Goal: Task Accomplishment & Management: Manage account settings

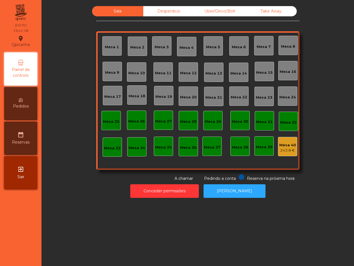
click at [163, 9] on div "Desperdicio" at bounding box center [168, 11] width 51 height 10
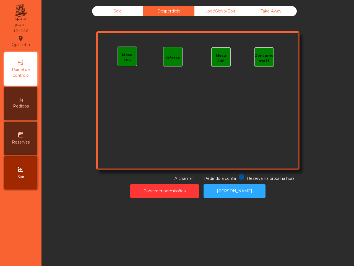
drag, startPoint x: 207, startPoint y: 8, endPoint x: 225, endPoint y: 9, distance: 18.0
click at [208, 9] on div "Uber/Glovo/Bolt" at bounding box center [220, 11] width 51 height 10
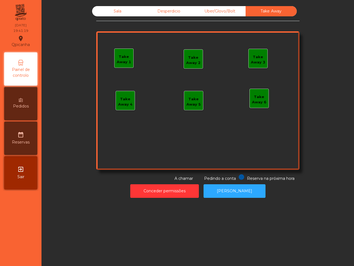
click at [114, 11] on div "Sala" at bounding box center [117, 11] width 51 height 10
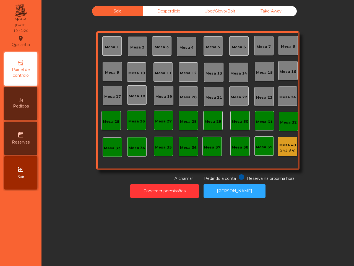
click at [158, 9] on div "Desperdicio" at bounding box center [168, 11] width 51 height 10
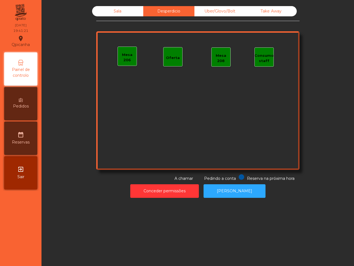
click at [210, 11] on div "Uber/Glovo/Bolt" at bounding box center [220, 11] width 51 height 10
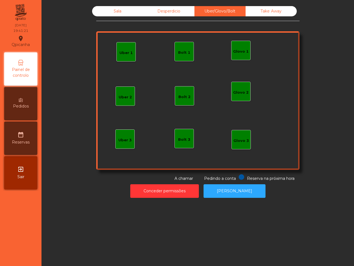
click at [263, 10] on div "Take Away" at bounding box center [271, 11] width 51 height 10
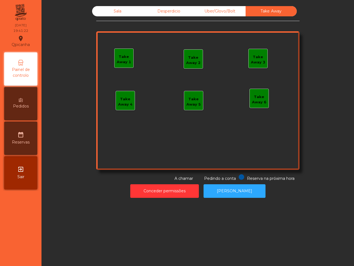
click at [127, 9] on div "Sala" at bounding box center [117, 11] width 51 height 10
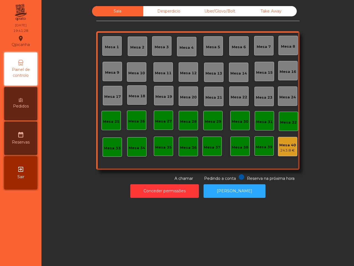
click at [25, 104] on span "Pedidos" at bounding box center [21, 106] width 16 height 6
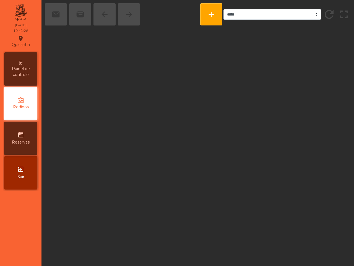
click at [21, 138] on icon "date_range" at bounding box center [20, 134] width 7 height 7
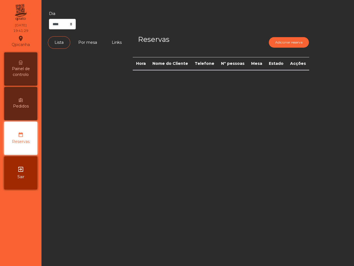
click at [21, 169] on icon "exit_to_app" at bounding box center [20, 169] width 7 height 7
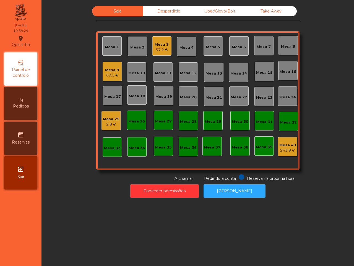
click at [59, 124] on div "Sala Desperdicio Uber/Glovo/Bolt Take Away Mesa 1 Mesa 2 Mesa 3 57.2 € Mesa 4 M…" at bounding box center [198, 93] width 298 height 175
click at [61, 136] on div "Sala Desperdicio Uber/Glovo/Bolt Take Away Mesa 1 Mesa 2 Mesa 3 57.2 € Mesa 4 M…" at bounding box center [198, 93] width 298 height 175
click at [106, 123] on div "2.8 €" at bounding box center [111, 125] width 17 height 6
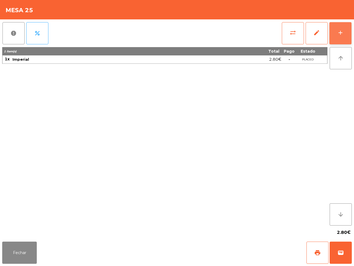
click at [345, 40] on button "add" at bounding box center [341, 33] width 22 height 22
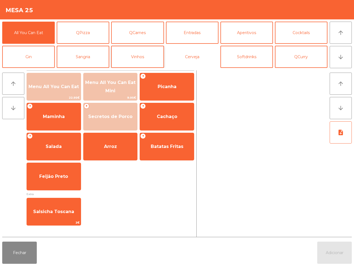
drag, startPoint x: 183, startPoint y: 55, endPoint x: 154, endPoint y: 54, distance: 28.8
click at [183, 55] on button "Cerveja" at bounding box center [192, 57] width 53 height 22
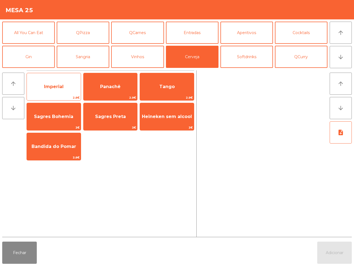
click at [63, 85] on span "Imperial" at bounding box center [54, 86] width 20 height 5
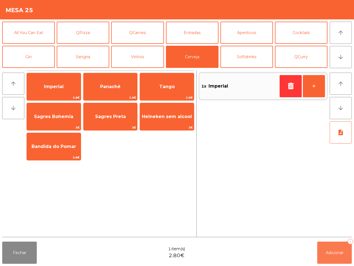
click at [341, 255] on span "Adicionar" at bounding box center [335, 252] width 18 height 5
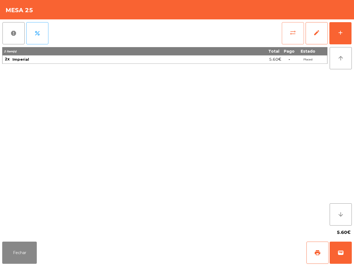
click at [294, 35] on span "sync_alt" at bounding box center [293, 32] width 7 height 7
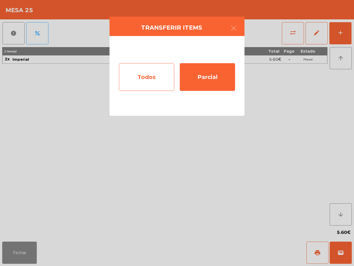
click at [160, 83] on div "Todos" at bounding box center [146, 77] width 55 height 28
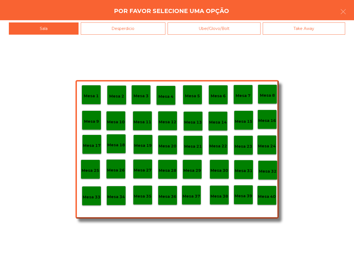
click at [272, 96] on p "Mesa 8" at bounding box center [267, 95] width 15 height 6
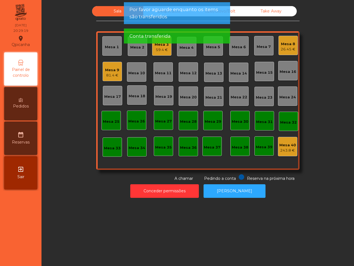
click at [285, 49] on div "26.45 €" at bounding box center [288, 50] width 15 height 6
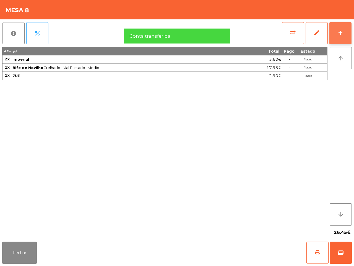
click at [346, 34] on button "add" at bounding box center [341, 33] width 22 height 22
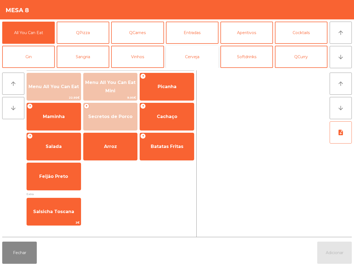
click at [203, 60] on button "Cerveja" at bounding box center [192, 57] width 53 height 22
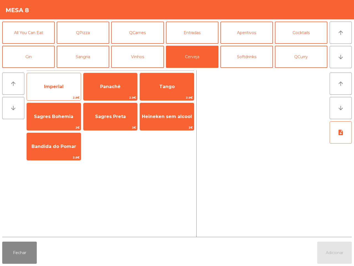
click at [61, 78] on div "Imperial 2.8€" at bounding box center [54, 87] width 55 height 28
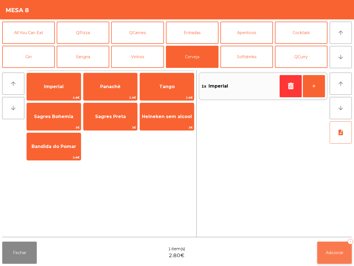
click at [332, 256] on button "Adicionar 1" at bounding box center [335, 252] width 35 height 22
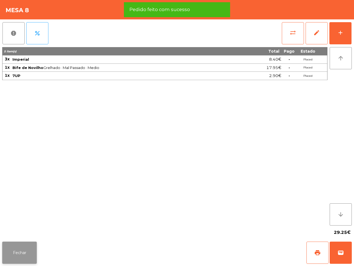
click at [28, 258] on button "Fechar" at bounding box center [19, 252] width 35 height 22
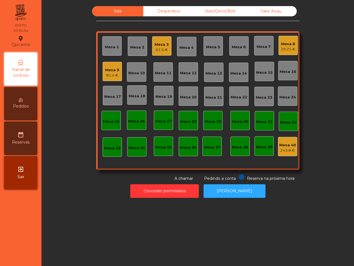
click at [106, 221] on div "Sala Desperdicio Uber/Glovo/Bolt Take Away Mesa 1 Mesa 2 Mesa 3 61.6 € Mesa 4 M…" at bounding box center [198, 133] width 313 height 266
click at [233, 76] on div "Mesa 14" at bounding box center [239, 74] width 17 height 6
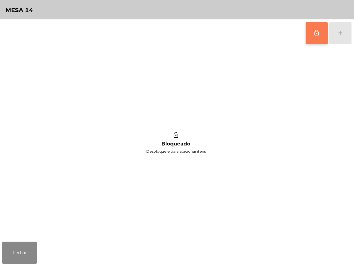
click at [318, 33] on span "lock_outline" at bounding box center [317, 32] width 7 height 7
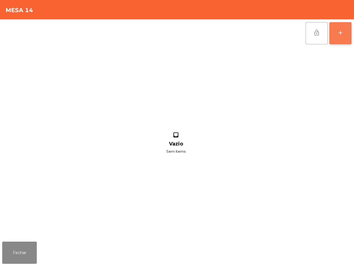
click at [341, 35] on div "add" at bounding box center [341, 32] width 7 height 7
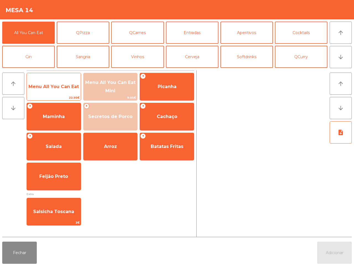
click at [68, 82] on span "Menu All You Can Eat" at bounding box center [54, 86] width 54 height 15
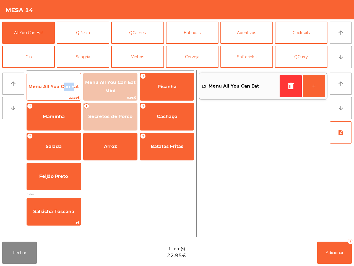
click at [68, 82] on span "Menu All You Can Eat" at bounding box center [54, 86] width 54 height 15
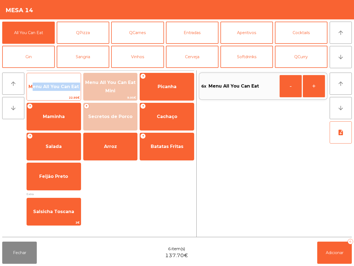
click at [68, 82] on span "Menu All You Can Eat" at bounding box center [54, 86] width 54 height 15
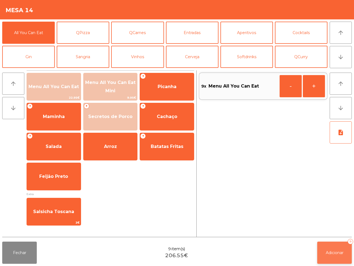
click at [325, 248] on button "Adicionar 9" at bounding box center [335, 252] width 35 height 22
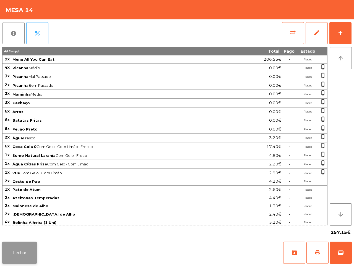
click at [23, 253] on button "Fechar" at bounding box center [19, 252] width 35 height 22
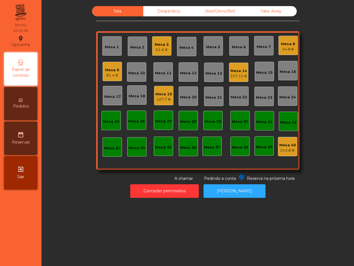
click at [134, 48] on div "Mesa 2" at bounding box center [137, 48] width 14 height 6
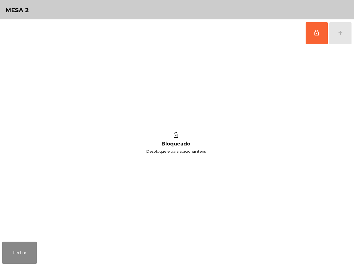
click at [313, 35] on button "lock_outline" at bounding box center [317, 33] width 22 height 22
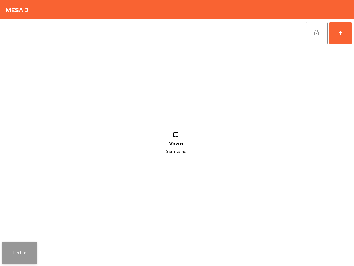
click at [27, 250] on button "Fechar" at bounding box center [19, 252] width 35 height 22
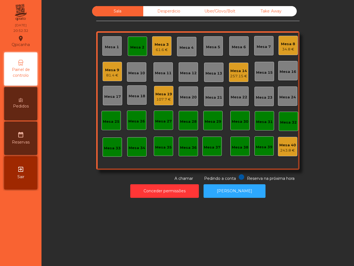
click at [284, 47] on div "34.8 €" at bounding box center [288, 50] width 14 height 6
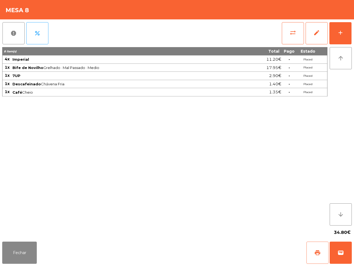
click at [318, 251] on span "print" at bounding box center [318, 252] width 7 height 7
click at [27, 252] on button "Fechar" at bounding box center [19, 252] width 35 height 22
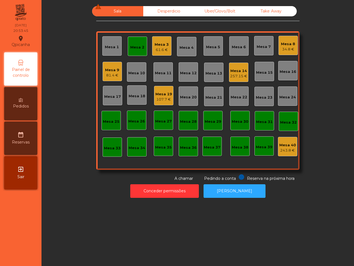
click at [110, 203] on div "Sala warning Desperdicio Uber/Glovo/Bolt Take Away Mesa 1 Mesa 2 Mesa 3 61.6 € …" at bounding box center [198, 133] width 313 height 266
click at [155, 44] on div "Mesa 3" at bounding box center [162, 45] width 14 height 6
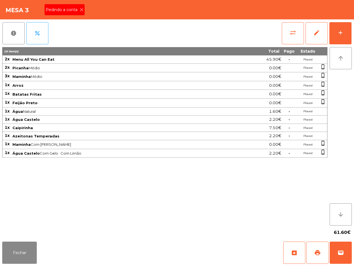
click at [81, 7] on div "Pedindo a conta" at bounding box center [65, 9] width 40 height 11
click at [320, 254] on span "print" at bounding box center [318, 252] width 7 height 7
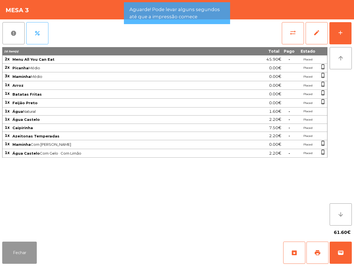
click at [16, 251] on button "Fechar" at bounding box center [19, 252] width 35 height 22
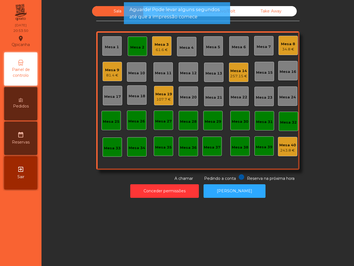
click at [139, 49] on div "Mesa 2" at bounding box center [137, 48] width 14 height 6
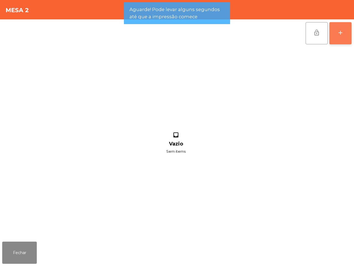
click at [333, 29] on button "add" at bounding box center [341, 33] width 22 height 22
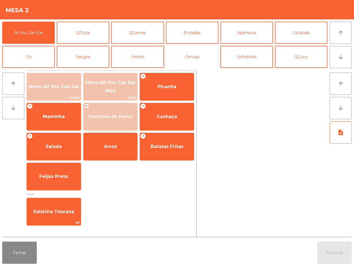
click at [200, 58] on button "Cerveja" at bounding box center [192, 57] width 53 height 22
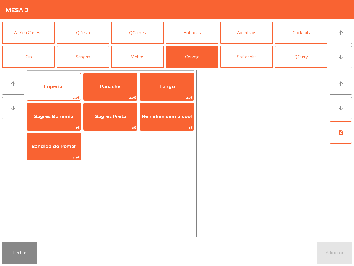
drag, startPoint x: 56, startPoint y: 89, endPoint x: 68, endPoint y: 92, distance: 12.1
click at [57, 89] on span "Imperial" at bounding box center [54, 86] width 20 height 5
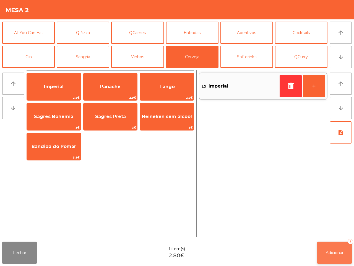
click at [337, 251] on span "Adicionar" at bounding box center [335, 252] width 18 height 5
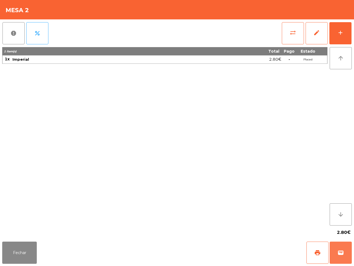
click at [339, 248] on button "wallet" at bounding box center [341, 252] width 22 height 22
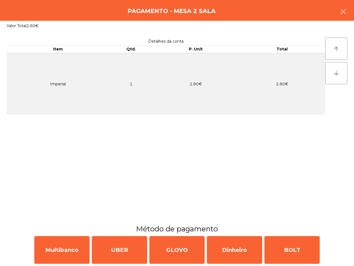
drag, startPoint x: 348, startPoint y: 3, endPoint x: 340, endPoint y: 9, distance: 9.8
click at [347, 3] on div "Pagamento - Mesa 2 Sala" at bounding box center [177, 10] width 354 height 21
click at [343, 11] on icon "button" at bounding box center [343, 11] width 7 height 7
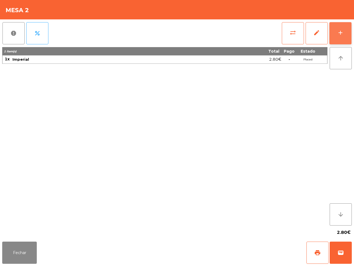
click at [334, 35] on button "add" at bounding box center [341, 33] width 22 height 22
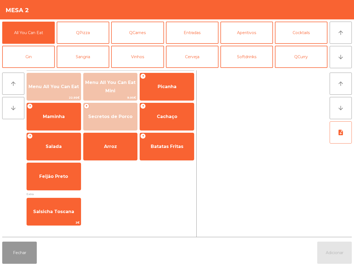
drag, startPoint x: 16, startPoint y: 258, endPoint x: 84, endPoint y: 219, distance: 77.9
click at [16, 257] on button "Fechar" at bounding box center [19, 252] width 35 height 22
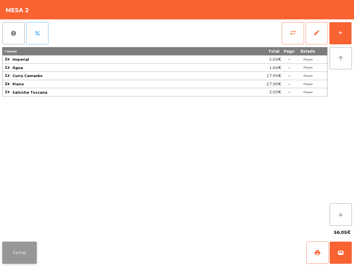
click at [12, 253] on button "Fechar" at bounding box center [19, 252] width 35 height 22
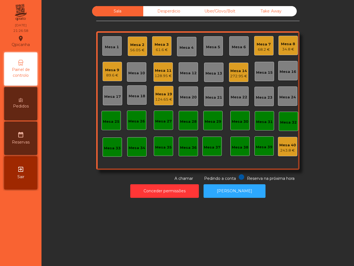
drag, startPoint x: 164, startPoint y: 97, endPoint x: 161, endPoint y: 97, distance: 2.8
click at [161, 97] on div "124.65 €" at bounding box center [163, 100] width 17 height 6
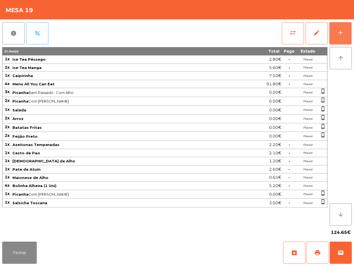
click at [342, 37] on button "add" at bounding box center [341, 33] width 22 height 22
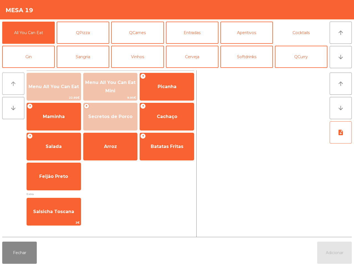
click at [305, 25] on button "Cocktails" at bounding box center [301, 33] width 53 height 22
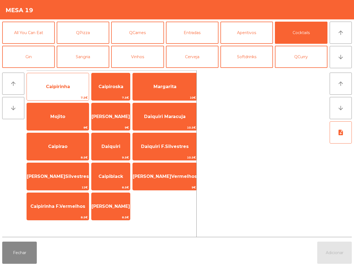
click at [61, 82] on span "Caipirinha" at bounding box center [58, 86] width 62 height 15
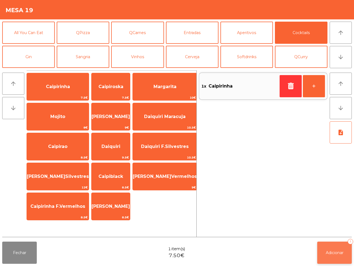
click at [327, 253] on span "Adicionar" at bounding box center [335, 252] width 18 height 5
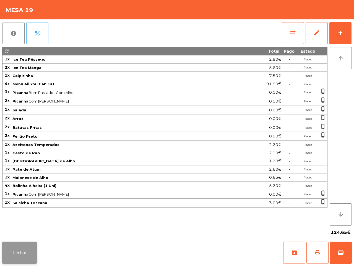
click at [3, 250] on div "Fechar archive print wallet" at bounding box center [177, 252] width 354 height 27
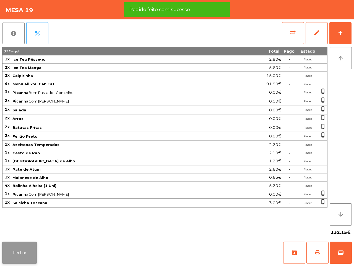
drag, startPoint x: 21, startPoint y: 239, endPoint x: 22, endPoint y: 243, distance: 4.2
click at [22, 240] on app-table-orders "Mesa 19 report percent sync_alt edit add 32 item(s) Total Pago Estado 1x Ice Te…" at bounding box center [177, 133] width 354 height 266
click at [27, 251] on button "Fechar" at bounding box center [19, 252] width 35 height 22
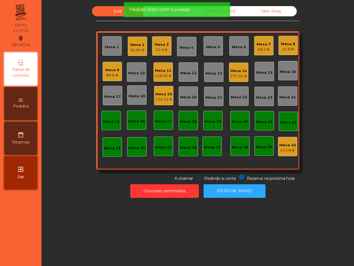
click at [115, 43] on div "Mesa 1" at bounding box center [112, 46] width 14 height 8
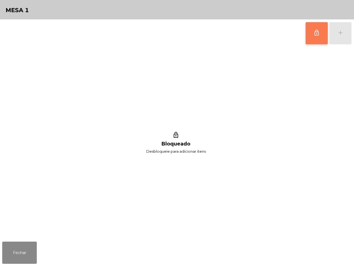
click at [320, 30] on span "lock_outline" at bounding box center [317, 32] width 7 height 7
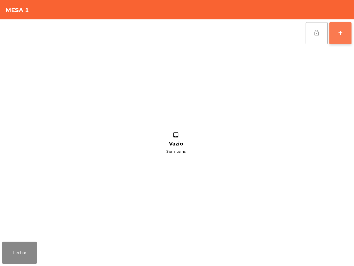
click at [342, 35] on div "add" at bounding box center [341, 32] width 7 height 7
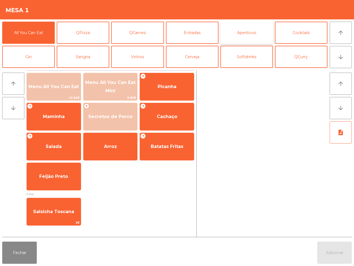
click at [244, 37] on button "Aperitivos" at bounding box center [247, 33] width 53 height 22
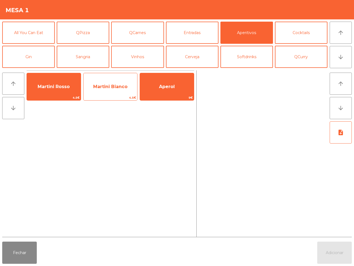
click at [107, 84] on span "Martini Bianco" at bounding box center [110, 86] width 34 height 5
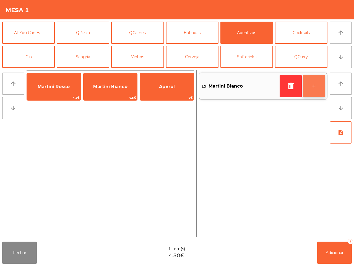
click at [316, 88] on button "+" at bounding box center [314, 86] width 22 height 22
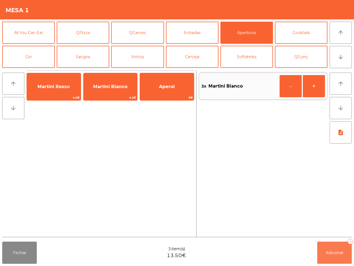
click at [332, 250] on span "Adicionar" at bounding box center [335, 252] width 18 height 5
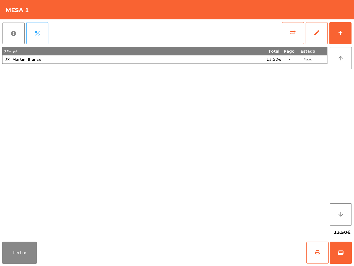
click at [339, 233] on span "13.50€" at bounding box center [342, 232] width 17 height 8
click at [334, 38] on button "add" at bounding box center [341, 33] width 22 height 22
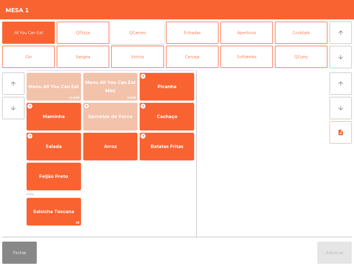
click at [147, 28] on button "QCarnes" at bounding box center [137, 33] width 53 height 22
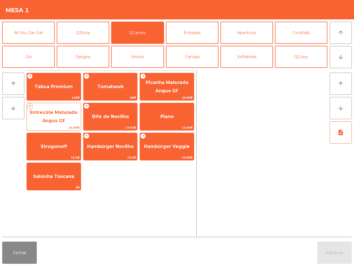
click at [59, 119] on span "Entrecôte Maturado Angus GF" at bounding box center [54, 117] width 48 height 14
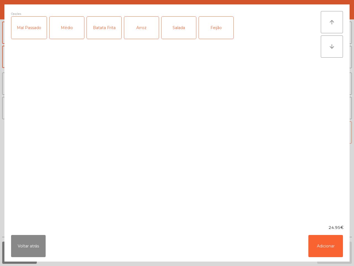
click at [61, 34] on div "Médio" at bounding box center [67, 28] width 35 height 22
click at [36, 30] on div "Mal Passado" at bounding box center [28, 28] width 35 height 22
click at [114, 29] on div "Batata Frita" at bounding box center [104, 28] width 35 height 22
click at [139, 30] on div "Arroz" at bounding box center [141, 28] width 35 height 22
click at [319, 243] on button "Adicionar" at bounding box center [326, 246] width 35 height 22
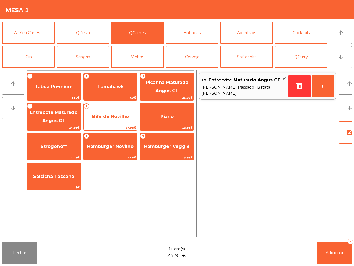
click at [102, 118] on span "Bife de Novilho" at bounding box center [110, 116] width 37 height 5
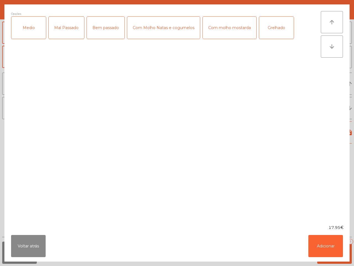
click at [34, 32] on div "Medio" at bounding box center [28, 28] width 35 height 22
click at [210, 33] on div "Com molho mostarda" at bounding box center [230, 28] width 54 height 22
click at [317, 247] on button "Adicionar" at bounding box center [326, 246] width 35 height 22
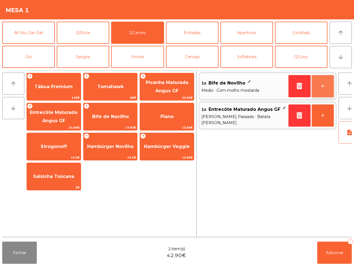
click at [328, 86] on button "+" at bounding box center [323, 86] width 22 height 22
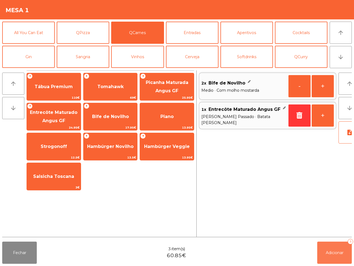
click at [335, 253] on span "Adicionar" at bounding box center [335, 252] width 18 height 5
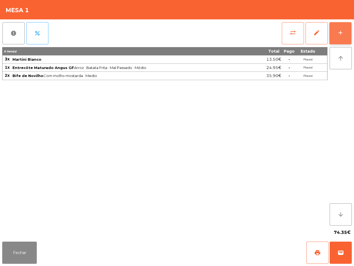
click at [344, 37] on button "add" at bounding box center [341, 33] width 22 height 22
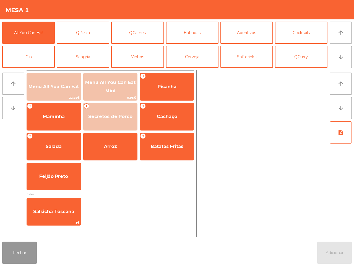
click at [10, 263] on button "Fechar" at bounding box center [19, 252] width 35 height 22
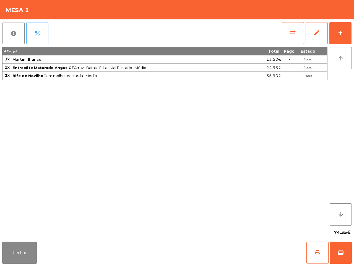
drag, startPoint x: 84, startPoint y: 187, endPoint x: 86, endPoint y: 193, distance: 5.8
click at [86, 193] on div "6 item(s) Total Pago Estado 3x Martini Bianco 13.50€ - Placed 1x Entrecôte Matu…" at bounding box center [165, 136] width 326 height 178
click at [24, 253] on button "Fechar" at bounding box center [19, 252] width 35 height 22
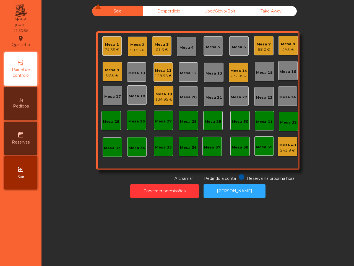
click at [107, 66] on div "Mesa 9 89.6 €" at bounding box center [112, 71] width 14 height 13
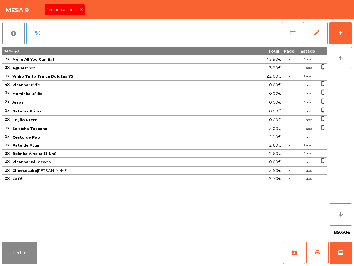
click at [80, 9] on icon at bounding box center [82, 10] width 4 height 4
click at [317, 254] on span "print" at bounding box center [318, 252] width 7 height 7
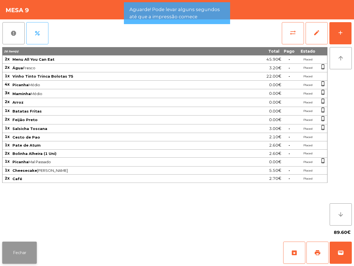
click at [24, 253] on button "Fechar" at bounding box center [19, 252] width 35 height 22
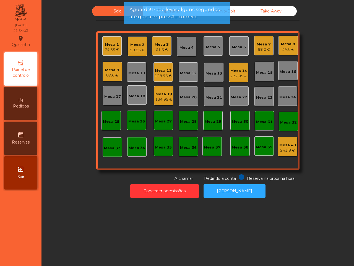
click at [135, 45] on div "Mesa 2" at bounding box center [137, 45] width 15 height 6
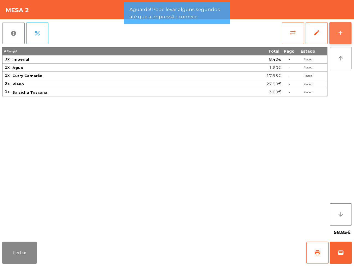
click at [342, 25] on button "add" at bounding box center [341, 33] width 22 height 22
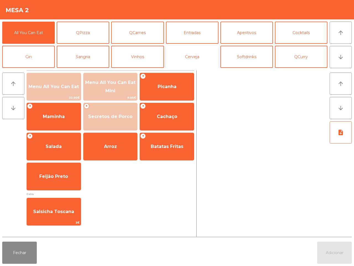
click at [196, 52] on button "Cerveja" at bounding box center [192, 57] width 53 height 22
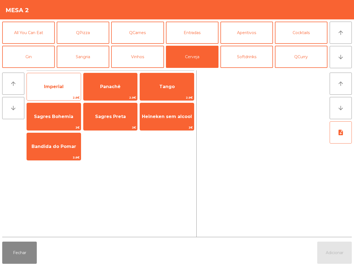
click at [49, 85] on span "Imperial" at bounding box center [54, 86] width 20 height 5
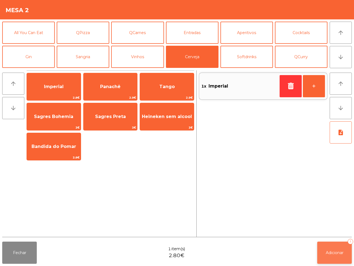
click at [327, 251] on span "Adicionar" at bounding box center [335, 252] width 18 height 5
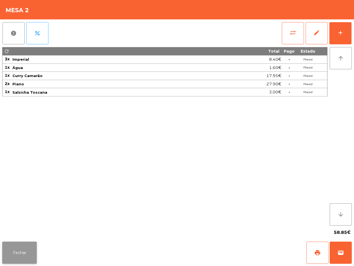
click at [24, 257] on button "Fechar" at bounding box center [19, 252] width 35 height 22
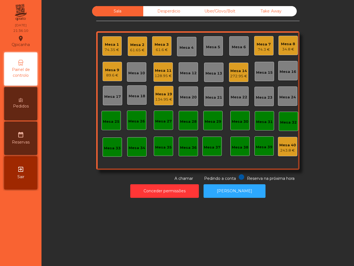
click at [26, 255] on nav "Qpicanha location_on 18/09/2025 21:36:10 Painel de controlo Pedidos date_range …" at bounding box center [21, 133] width 42 height 266
click at [212, 75] on div "Mesa 13" at bounding box center [214, 74] width 17 height 6
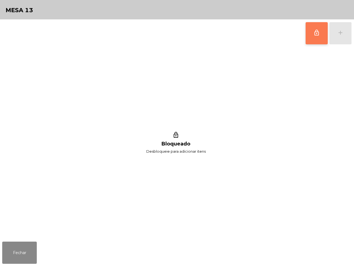
click at [320, 33] on span "lock_outline" at bounding box center [317, 32] width 7 height 7
click at [340, 32] on div "add" at bounding box center [341, 32] width 7 height 7
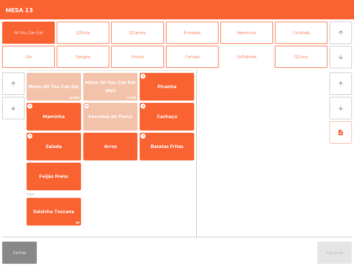
click at [244, 56] on button "Softdrinks" at bounding box center [247, 57] width 53 height 22
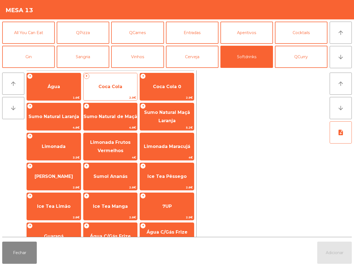
click at [122, 87] on span "Coca Cola" at bounding box center [111, 86] width 24 height 5
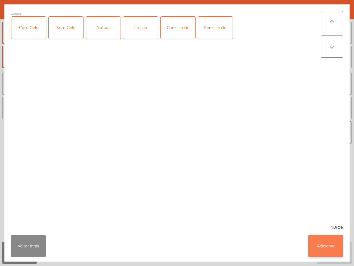
click at [333, 252] on button "Adicionar" at bounding box center [326, 246] width 35 height 22
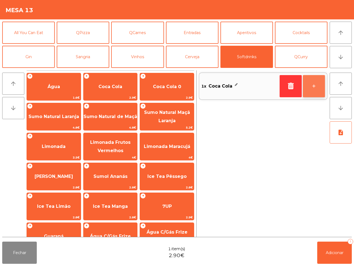
click at [312, 85] on button "+" at bounding box center [314, 86] width 22 height 22
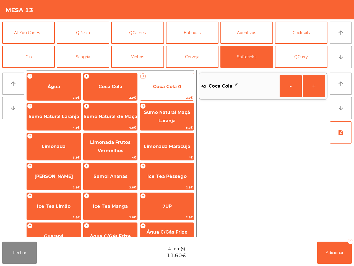
click at [171, 89] on span "Coca Cola 0" at bounding box center [167, 86] width 28 height 5
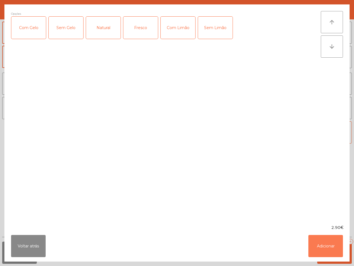
click at [330, 248] on button "Adicionar" at bounding box center [326, 246] width 35 height 22
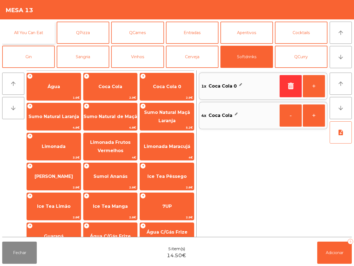
click at [17, 29] on button "All You Can Eat" at bounding box center [28, 33] width 53 height 22
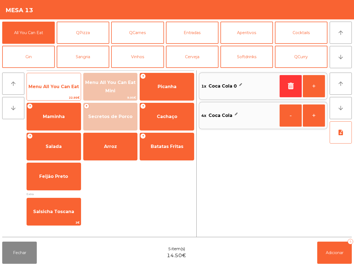
click at [51, 83] on span "Menu All You Can Eat" at bounding box center [54, 86] width 54 height 15
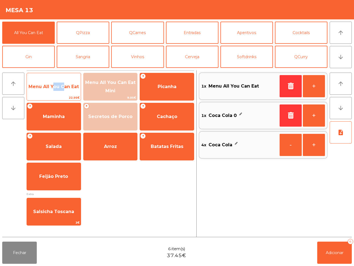
click at [52, 83] on span "Menu All You Can Eat" at bounding box center [54, 86] width 54 height 15
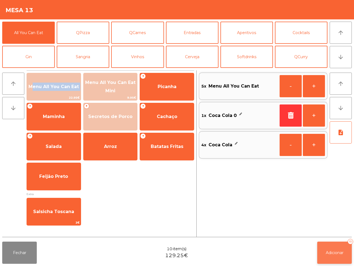
click at [336, 256] on button "Adicionar 10" at bounding box center [335, 252] width 35 height 22
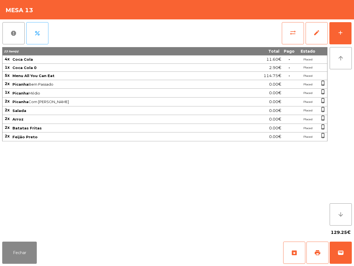
drag, startPoint x: 280, startPoint y: 234, endPoint x: 313, endPoint y: 230, distance: 33.5
click at [285, 234] on div "129.25€" at bounding box center [177, 232] width 350 height 14
click at [34, 254] on button "Fechar" at bounding box center [19, 252] width 35 height 22
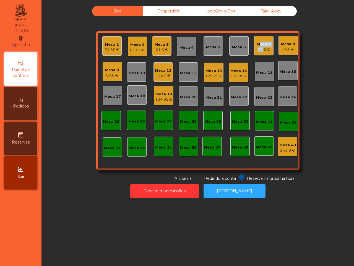
click at [257, 47] on div "Mesa 7 74.3 €" at bounding box center [264, 47] width 14 height 11
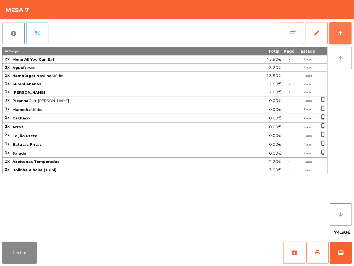
click at [336, 33] on button "add" at bounding box center [341, 33] width 22 height 22
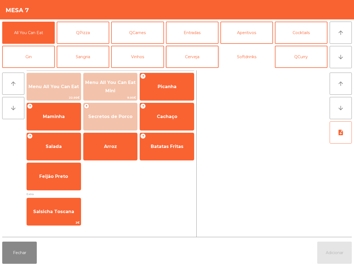
click at [248, 62] on button "Softdrinks" at bounding box center [247, 57] width 53 height 22
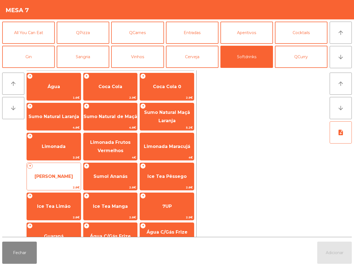
click at [61, 177] on span "[PERSON_NAME]" at bounding box center [54, 176] width 38 height 5
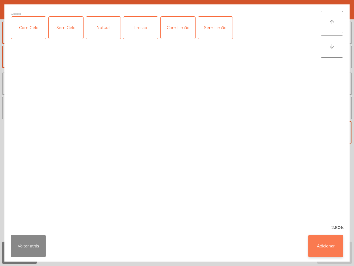
click at [319, 246] on button "Adicionar" at bounding box center [326, 246] width 35 height 22
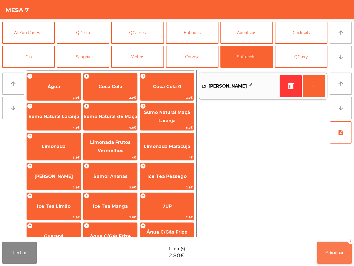
click at [338, 253] on span "Adicionar" at bounding box center [335, 252] width 18 height 5
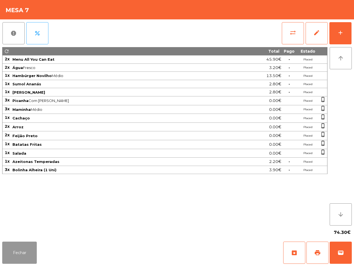
click at [17, 250] on button "Fechar" at bounding box center [19, 252] width 35 height 22
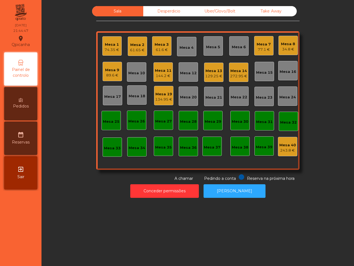
click at [22, 233] on nav "Qpicanha location_on 18/09/2025 21:44:47 Painel de controlo Pedidos date_range …" at bounding box center [21, 133] width 42 height 266
click at [157, 93] on div "Mesa 19" at bounding box center [163, 94] width 17 height 6
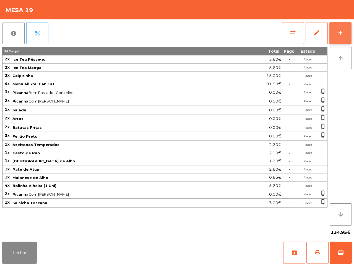
drag, startPoint x: 339, startPoint y: 29, endPoint x: 343, endPoint y: 27, distance: 4.2
click at [339, 29] on button "add" at bounding box center [341, 33] width 22 height 22
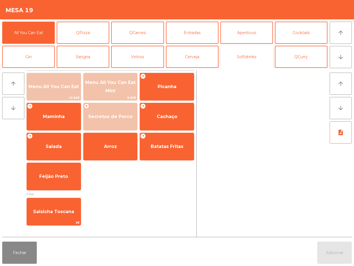
click at [240, 57] on button "Softdrinks" at bounding box center [247, 57] width 53 height 22
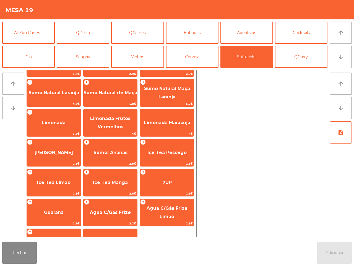
scroll to position [45, 0]
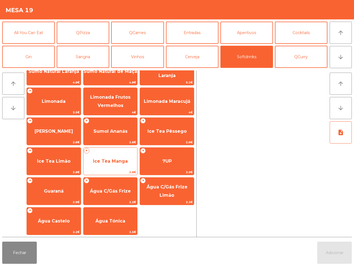
click at [114, 158] on span "Ice Tea Manga" at bounding box center [110, 160] width 35 height 5
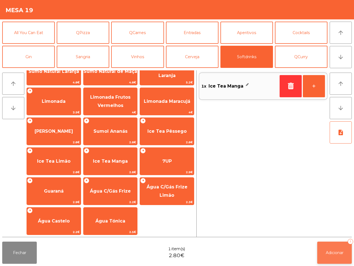
click at [324, 246] on button "Adicionar 1" at bounding box center [335, 252] width 35 height 22
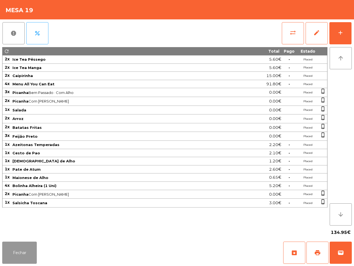
click at [22, 254] on button "Fechar" at bounding box center [19, 252] width 35 height 22
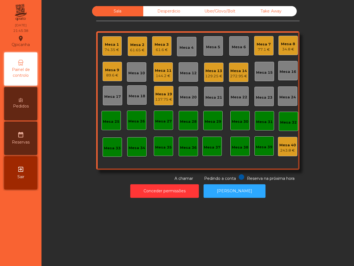
click at [75, 239] on div "Sala Desperdicio Uber/Glovo/Bolt Take Away Mesa 1 74.35 € Mesa 2 61.65 € Mesa 3…" at bounding box center [198, 133] width 313 height 266
click at [127, 90] on div "Mesa 18" at bounding box center [136, 94] width 19 height 19
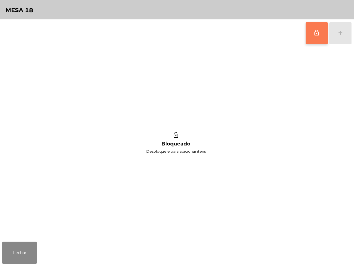
click at [310, 41] on button "lock_outline" at bounding box center [317, 33] width 22 height 22
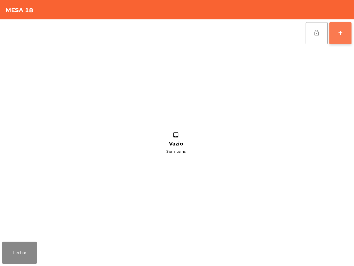
click at [352, 42] on button "add" at bounding box center [341, 33] width 22 height 22
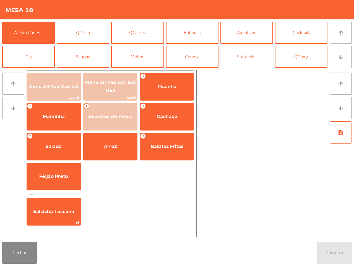
click at [254, 56] on button "Softdrinks" at bounding box center [247, 57] width 53 height 22
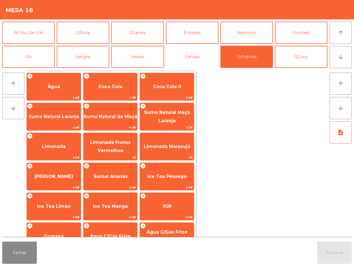
click at [187, 56] on button "Cerveja" at bounding box center [192, 57] width 53 height 22
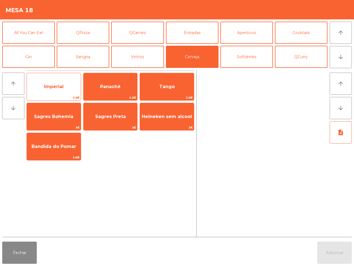
click at [61, 81] on span "Imperial" at bounding box center [54, 86] width 54 height 15
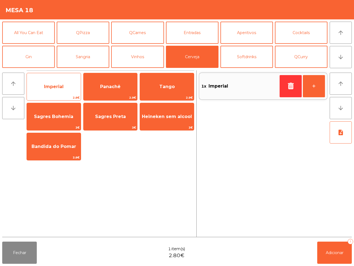
click at [61, 81] on span "Imperial" at bounding box center [54, 86] width 54 height 15
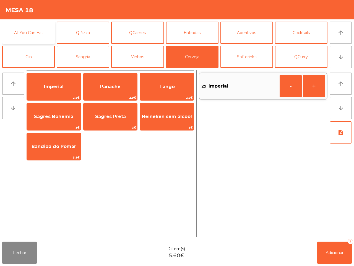
click at [37, 31] on button "All You Can Eat" at bounding box center [28, 33] width 53 height 22
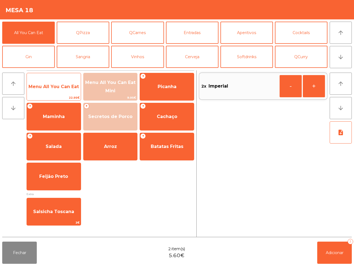
click at [60, 85] on span "Menu All You Can Eat" at bounding box center [54, 86] width 50 height 5
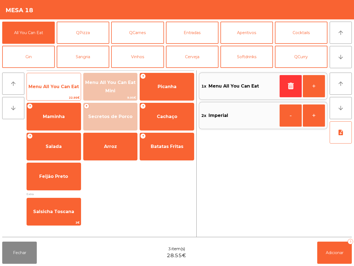
click at [60, 85] on span "Menu All You Can Eat" at bounding box center [54, 86] width 50 height 5
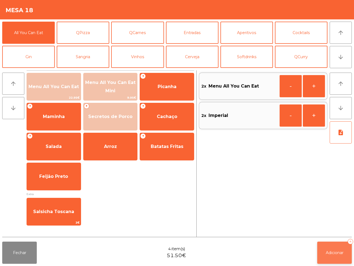
click at [339, 256] on button "Adicionar 4" at bounding box center [335, 252] width 35 height 22
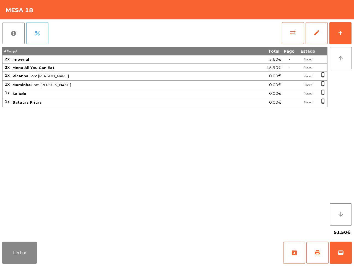
click at [291, 213] on div "8 item(s) Total Pago Estado 2x Imperial 5.60€ - Placed 2x Menu All You Can Eat …" at bounding box center [165, 136] width 326 height 178
click at [25, 246] on button "Fechar" at bounding box center [19, 252] width 35 height 22
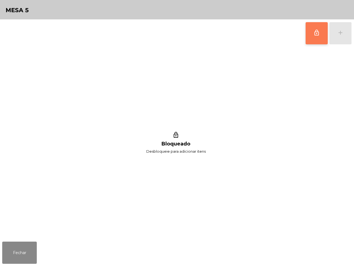
click at [313, 36] on button "lock_outline" at bounding box center [317, 33] width 22 height 22
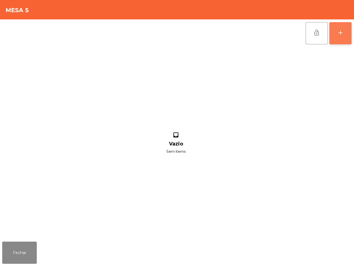
click at [338, 35] on div "add" at bounding box center [341, 32] width 7 height 7
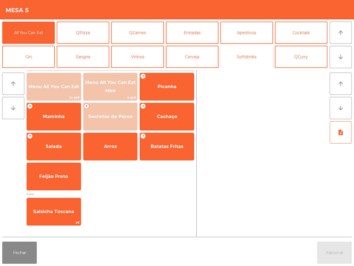
click at [251, 54] on button "Softdrinks" at bounding box center [247, 57] width 53 height 22
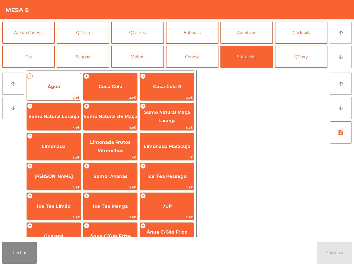
click at [45, 87] on span "Água" at bounding box center [54, 86] width 54 height 15
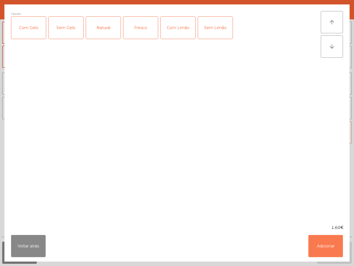
click at [321, 243] on button "Adicionar" at bounding box center [326, 246] width 35 height 22
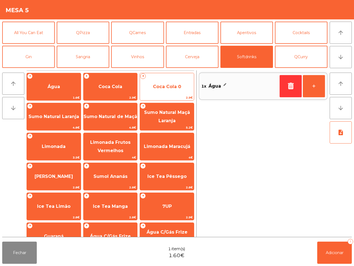
click at [167, 90] on span "Coca Cola 0" at bounding box center [167, 86] width 54 height 15
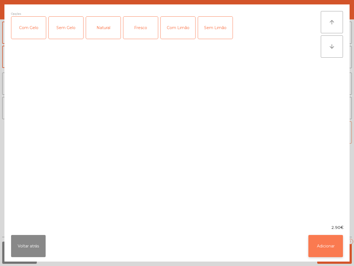
click at [324, 249] on button "Adicionar" at bounding box center [326, 246] width 35 height 22
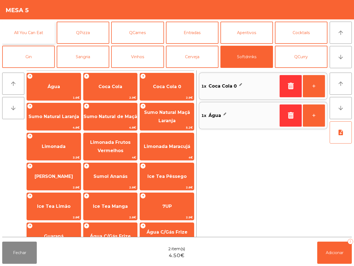
click at [15, 29] on button "All You Can Eat" at bounding box center [28, 33] width 53 height 22
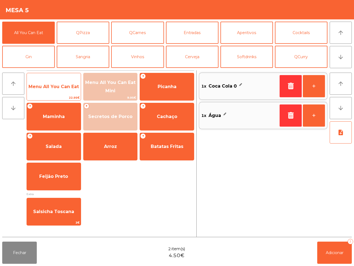
click at [57, 84] on span "Menu All You Can Eat" at bounding box center [54, 86] width 50 height 5
click at [57, 83] on span "Menu All You Can Eat" at bounding box center [54, 86] width 54 height 15
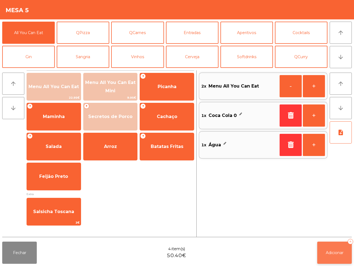
click at [327, 251] on span "Adicionar" at bounding box center [335, 252] width 18 height 5
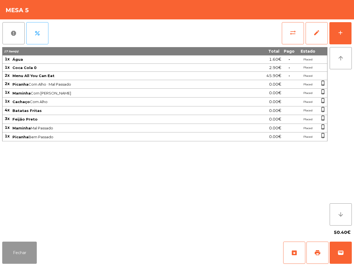
click at [8, 251] on button "Fechar" at bounding box center [19, 252] width 35 height 22
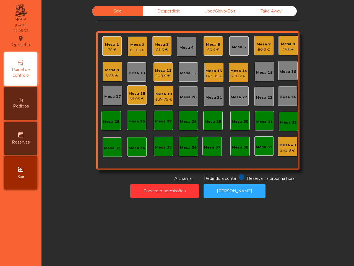
click at [155, 97] on div "137.75 €" at bounding box center [163, 100] width 17 height 6
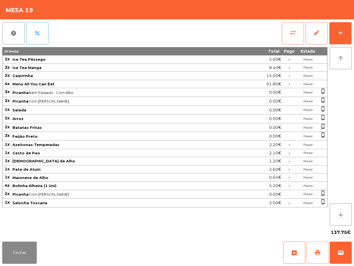
click at [313, 250] on button "print" at bounding box center [318, 252] width 22 height 22
click at [314, 239] on div "137.75€" at bounding box center [177, 232] width 350 height 14
click at [30, 259] on button "Fechar" at bounding box center [19, 252] width 35 height 22
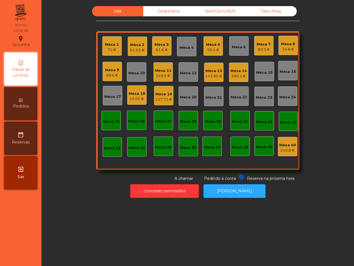
click at [169, 97] on div "137.75 €" at bounding box center [163, 100] width 17 height 6
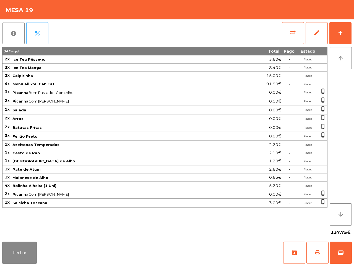
click at [79, 93] on span "Picanha Bem Passado · Com Alho" at bounding box center [120, 92] width 216 height 4
click at [285, 34] on button "sync_alt" at bounding box center [293, 33] width 22 height 22
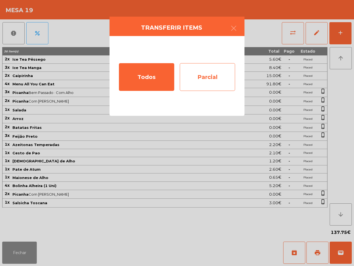
click at [216, 80] on div "Parcial" at bounding box center [207, 77] width 55 height 28
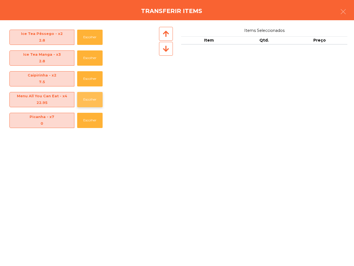
click at [89, 99] on button "Escolher" at bounding box center [89, 99] width 25 height 15
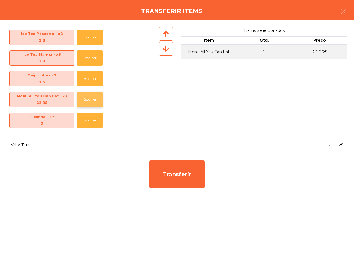
click at [89, 99] on button "Escolher" at bounding box center [89, 99] width 25 height 15
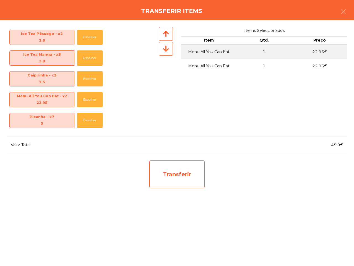
click at [172, 174] on div "Transferir" at bounding box center [177, 174] width 55 height 28
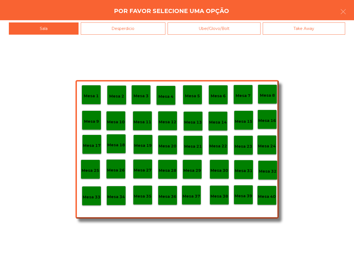
click at [95, 199] on p "Mesa 33" at bounding box center [92, 197] width 18 height 6
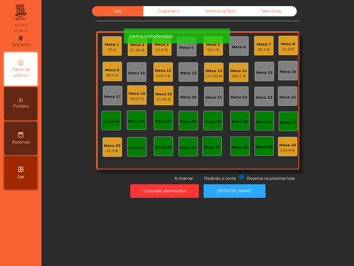
click at [164, 96] on div "Mesa 19" at bounding box center [164, 94] width 17 height 6
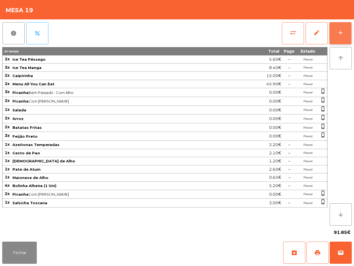
click at [338, 35] on div "add" at bounding box center [341, 32] width 7 height 7
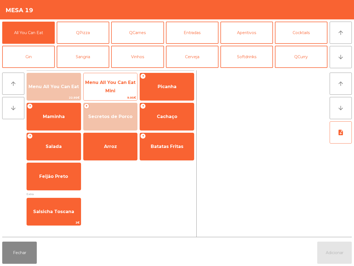
click at [114, 85] on span "Menu All You Can Eat Mini" at bounding box center [111, 87] width 54 height 24
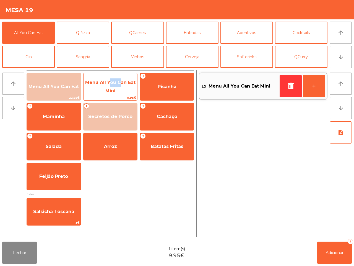
click at [114, 85] on span "Menu All You Can Eat Mini" at bounding box center [111, 87] width 54 height 24
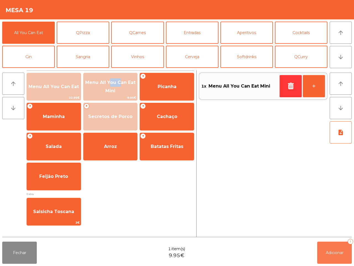
click at [334, 249] on button "Adicionar 1" at bounding box center [335, 252] width 35 height 22
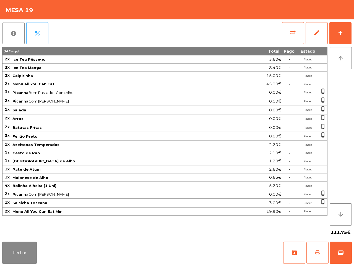
click at [316, 248] on button "print" at bounding box center [318, 252] width 22 height 22
click at [343, 261] on button "wallet" at bounding box center [341, 252] width 22 height 22
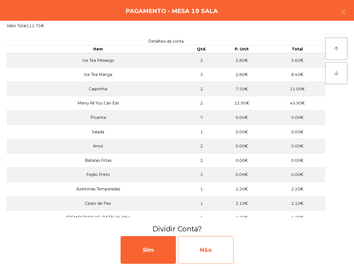
click at [199, 240] on div "Não" at bounding box center [205, 250] width 55 height 28
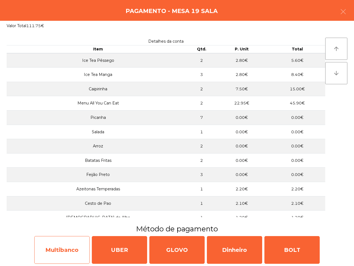
click at [79, 245] on div "Multibanco" at bounding box center [61, 250] width 55 height 28
select select "**"
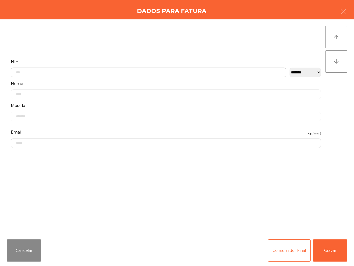
click at [90, 72] on input "text" at bounding box center [149, 73] width 276 height 10
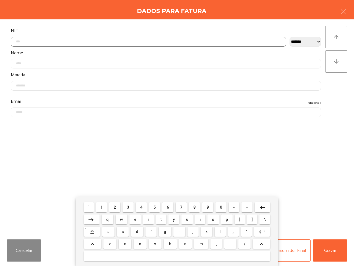
scroll to position [31, 0]
click at [151, 207] on button "5" at bounding box center [154, 207] width 11 height 10
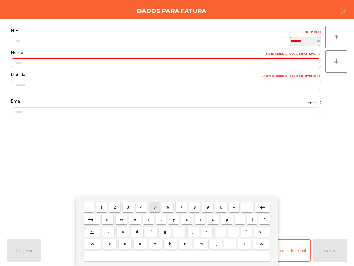
click at [220, 206] on span "0" at bounding box center [221, 207] width 2 height 4
click at [183, 208] on button "7" at bounding box center [181, 207] width 11 height 10
click at [116, 208] on span "2" at bounding box center [115, 207] width 2 height 4
click at [181, 205] on span "7" at bounding box center [181, 207] width 2 height 4
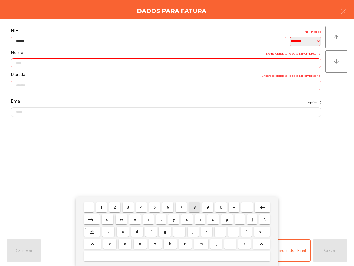
click at [194, 207] on span "8" at bounding box center [195, 207] width 2 height 4
click at [103, 207] on span "1" at bounding box center [102, 207] width 2 height 4
type input "********"
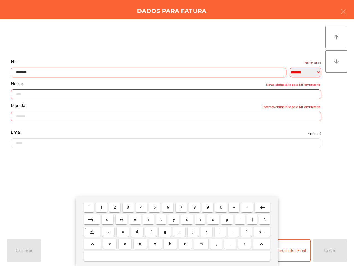
select select "**"
click at [205, 207] on button "9" at bounding box center [207, 207] width 11 height 10
type input "*********"
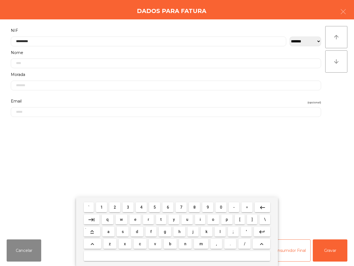
type input "**********"
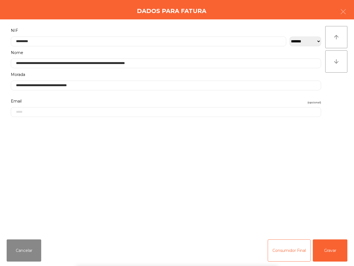
click at [328, 247] on div "` 1 2 3 4 5 6 7 8 9 0 - = keyboard_backspace keyboard_tab q w e r t y u i o p […" at bounding box center [177, 231] width 354 height 69
click at [330, 254] on button "Gravar" at bounding box center [330, 250] width 35 height 22
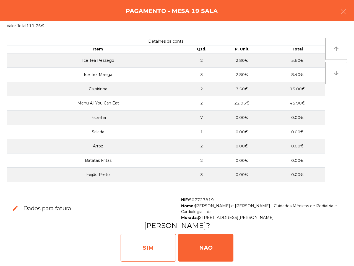
click at [166, 252] on div "SIM" at bounding box center [148, 248] width 55 height 28
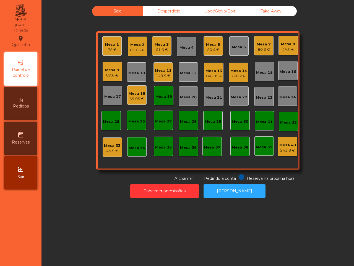
click at [149, 208] on div "Sala Desperdicio Uber/Glovo/Bolt Take Away [GEOGRAPHIC_DATA] 1 75 € Mesa 2 61.6…" at bounding box center [198, 133] width 313 height 266
click at [105, 47] on div "75 €" at bounding box center [112, 50] width 14 height 6
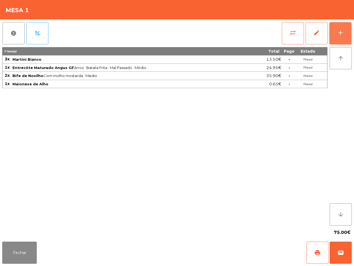
click at [341, 32] on div "add" at bounding box center [341, 32] width 7 height 7
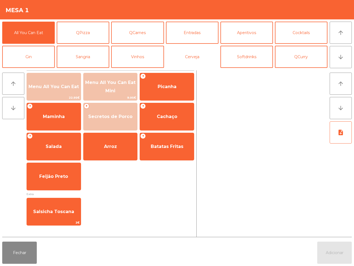
click at [189, 54] on button "Cerveja" at bounding box center [192, 57] width 53 height 22
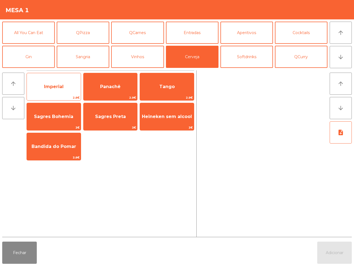
click at [63, 86] on span "Imperial" at bounding box center [54, 86] width 20 height 5
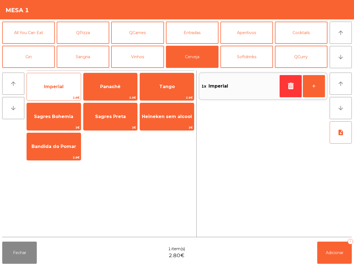
click at [63, 86] on span "Imperial" at bounding box center [54, 86] width 20 height 5
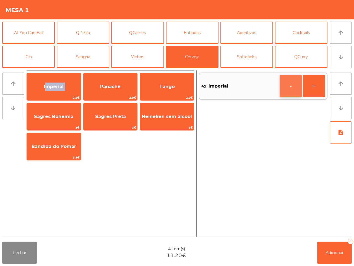
click at [299, 92] on button "-" at bounding box center [291, 86] width 22 height 22
click at [323, 249] on button "Adicionar 3" at bounding box center [335, 252] width 35 height 22
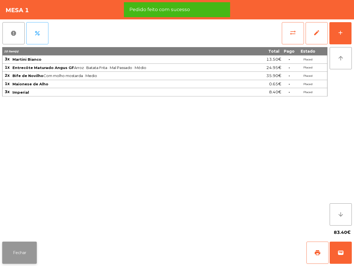
click at [22, 250] on button "Fechar" at bounding box center [19, 252] width 35 height 22
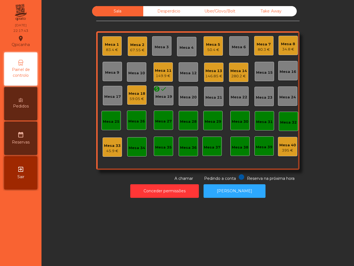
click at [214, 76] on div "146.85 €" at bounding box center [213, 76] width 17 height 6
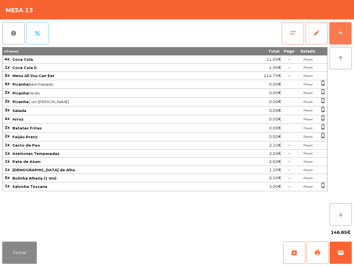
click at [342, 35] on div "add" at bounding box center [341, 32] width 7 height 7
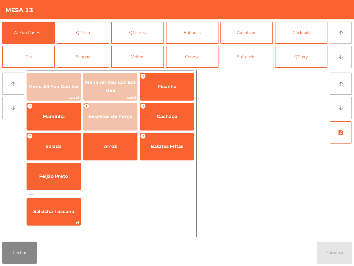
click at [253, 57] on button "Softdrinks" at bounding box center [247, 57] width 53 height 22
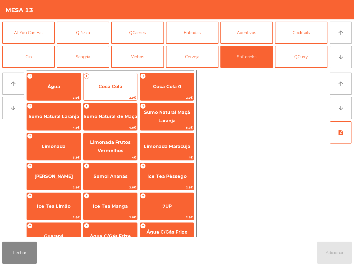
click at [127, 97] on span "2.9€" at bounding box center [111, 97] width 54 height 5
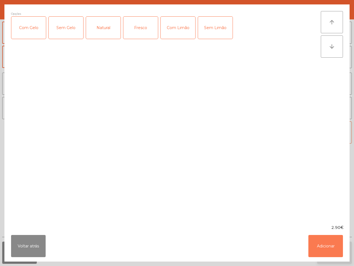
click at [328, 243] on button "Adicionar" at bounding box center [326, 246] width 35 height 22
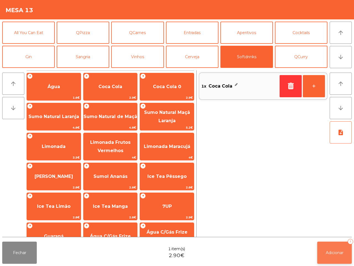
click at [330, 256] on button "Adicionar 1" at bounding box center [335, 252] width 35 height 22
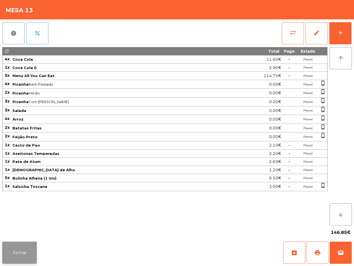
click at [17, 256] on button "Fechar" at bounding box center [19, 252] width 35 height 22
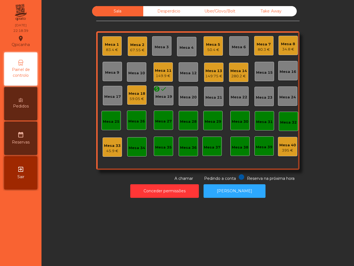
click at [56, 226] on div "Sala Desperdicio Uber/Glovo/Bolt Take Away Mesa 1 83.4 € Mesa 2 67.55 € Mesa 3 …" at bounding box center [198, 133] width 313 height 266
click at [209, 75] on div "149.75 €" at bounding box center [213, 76] width 17 height 6
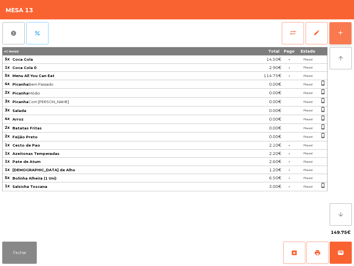
click at [338, 38] on button "add" at bounding box center [341, 33] width 22 height 22
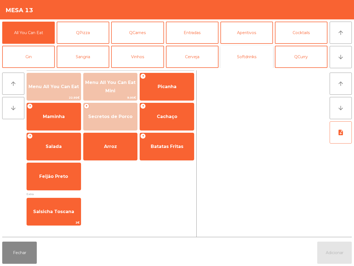
click at [251, 53] on button "Softdrinks" at bounding box center [247, 57] width 53 height 22
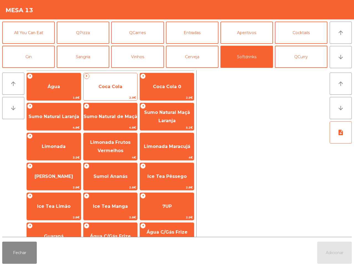
click at [102, 83] on span "Coca Cola" at bounding box center [111, 86] width 54 height 15
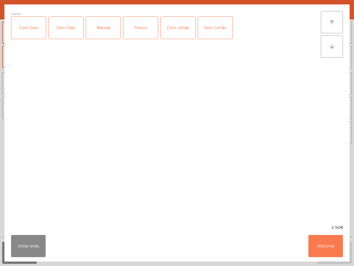
click at [319, 245] on button "Adicionar" at bounding box center [326, 246] width 35 height 22
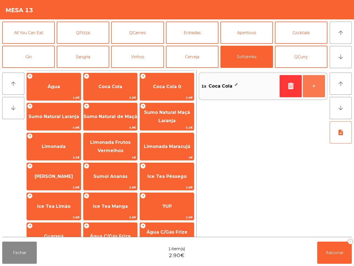
click at [310, 90] on button "+" at bounding box center [314, 86] width 22 height 22
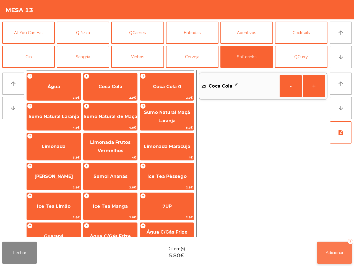
click at [331, 249] on button "Adicionar 2" at bounding box center [335, 252] width 35 height 22
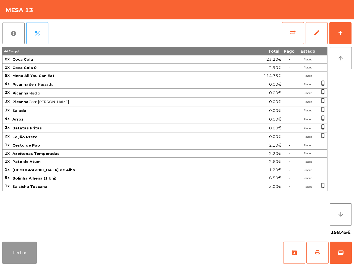
click at [9, 256] on button "Fechar" at bounding box center [19, 252] width 35 height 22
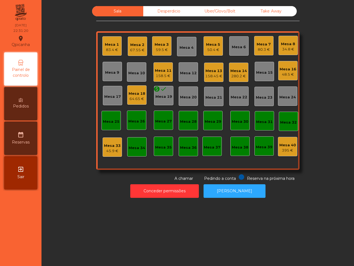
click at [161, 48] on div "59.5 €" at bounding box center [162, 50] width 14 height 6
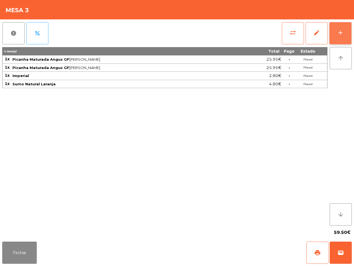
click at [338, 28] on button "add" at bounding box center [341, 33] width 22 height 22
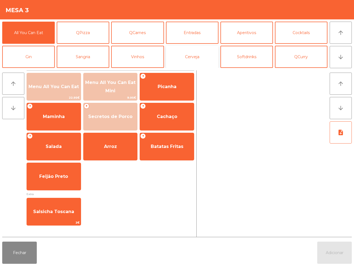
click at [196, 53] on button "Cerveja" at bounding box center [192, 57] width 53 height 22
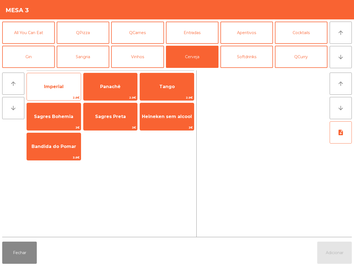
click at [49, 86] on span "Imperial" at bounding box center [54, 86] width 20 height 5
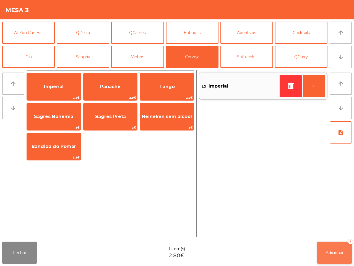
click at [345, 256] on button "Adicionar 1" at bounding box center [335, 252] width 35 height 22
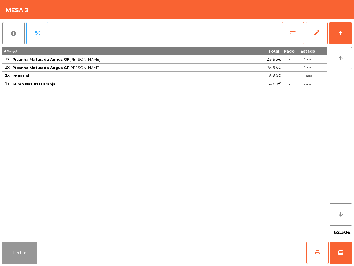
click at [16, 258] on button "Fechar" at bounding box center [19, 252] width 35 height 22
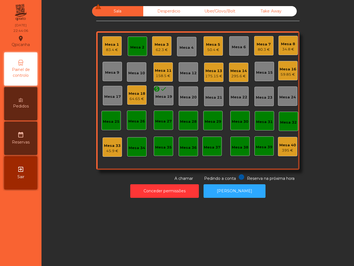
click at [244, 75] on div "295.6 €" at bounding box center [239, 76] width 17 height 6
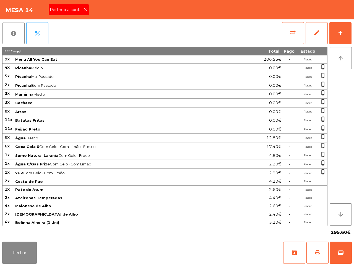
click at [84, 9] on icon at bounding box center [86, 10] width 4 height 4
click at [311, 250] on button "print" at bounding box center [318, 252] width 22 height 22
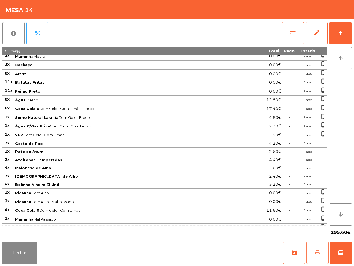
scroll to position [112, 0]
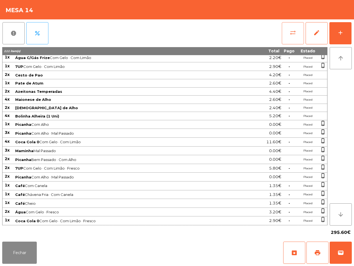
click at [293, 34] on span "sync_alt" at bounding box center [293, 32] width 7 height 7
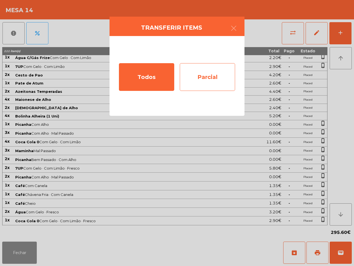
click at [220, 81] on div "Parcial" at bounding box center [207, 77] width 55 height 28
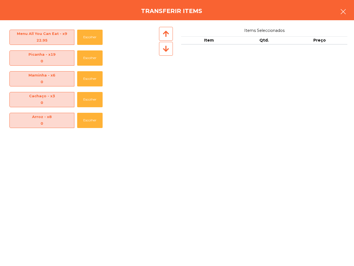
click at [340, 13] on icon "button" at bounding box center [343, 11] width 7 height 7
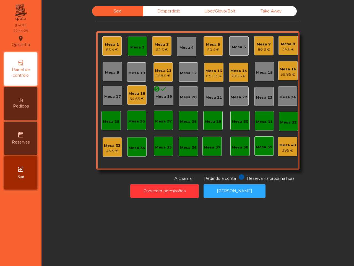
click at [114, 150] on div "45.9 €" at bounding box center [112, 151] width 17 height 6
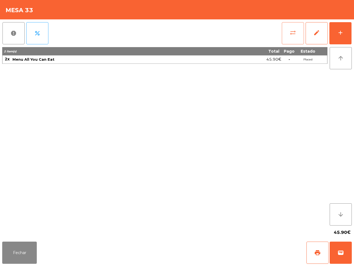
click at [295, 30] on span "sync_alt" at bounding box center [293, 32] width 7 height 7
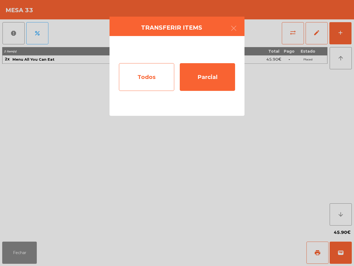
click at [156, 77] on div "Todos" at bounding box center [146, 77] width 55 height 28
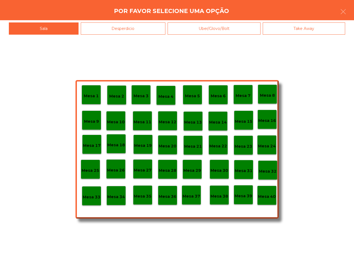
click at [142, 28] on div "Desperdicio" at bounding box center [123, 28] width 85 height 12
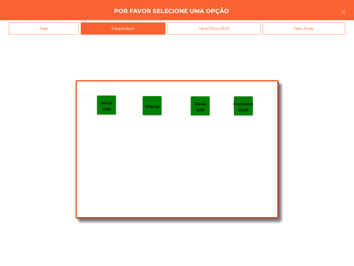
click at [106, 106] on p "Mesa 206" at bounding box center [106, 106] width 19 height 12
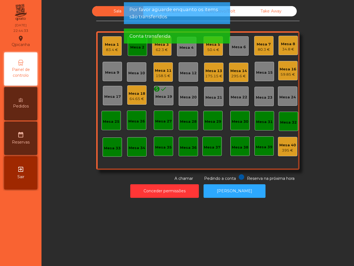
click at [118, 12] on div "Sala" at bounding box center [117, 11] width 51 height 10
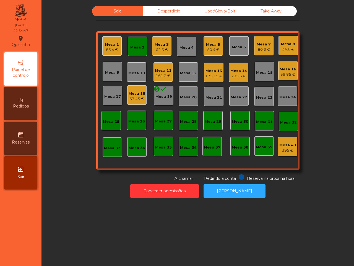
click at [238, 53] on div "Mesa 6" at bounding box center [239, 45] width 19 height 19
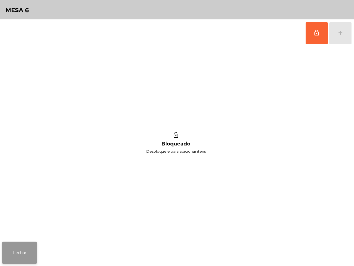
click at [18, 255] on button "Fechar" at bounding box center [19, 252] width 35 height 22
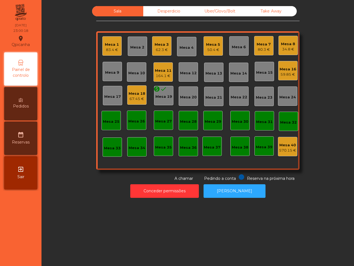
drag, startPoint x: 1, startPoint y: 240, endPoint x: 4, endPoint y: 241, distance: 3.9
click at [4, 241] on nav "Qpicanha location_on [DATE] 23:00:18 Painel de controlo Pedidos date_range Rese…" at bounding box center [21, 133] width 42 height 266
click at [107, 45] on div "Mesa 1" at bounding box center [112, 45] width 14 height 6
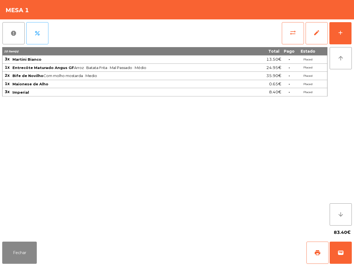
click at [140, 159] on div "10 item(s) Total Pago Estado 3x Martini Bianco 13.50€ - Placed 1x Entrecôte Mat…" at bounding box center [165, 136] width 326 height 178
click at [21, 244] on button "Fechar" at bounding box center [19, 252] width 35 height 22
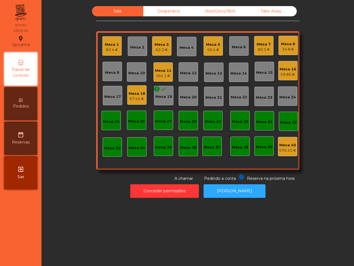
click at [257, 44] on div "Mesa 7" at bounding box center [264, 45] width 14 height 6
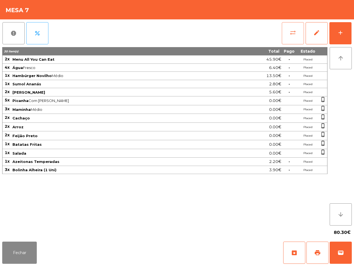
click at [296, 36] on button "sync_alt" at bounding box center [293, 33] width 22 height 22
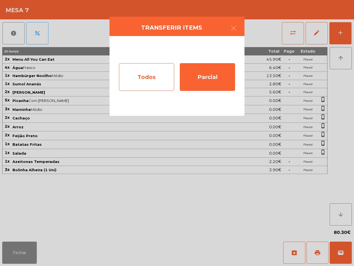
click at [119, 78] on div "Todos" at bounding box center [146, 77] width 55 height 28
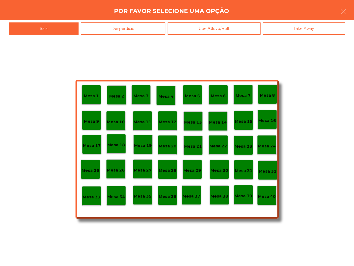
click at [261, 194] on p "Mesa 40" at bounding box center [267, 196] width 18 height 6
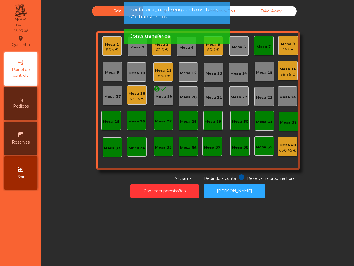
click at [256, 41] on div "Mesa 7" at bounding box center [264, 45] width 19 height 19
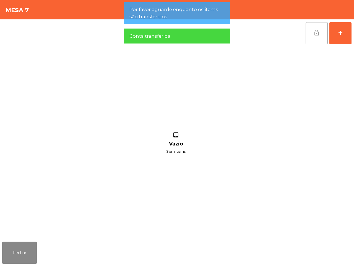
click at [318, 35] on span "lock_open" at bounding box center [317, 32] width 7 height 7
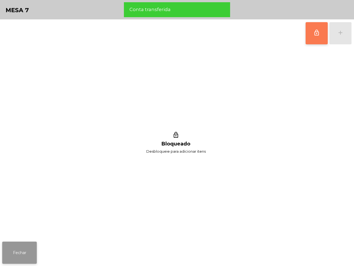
click at [28, 250] on button "Fechar" at bounding box center [19, 252] width 35 height 22
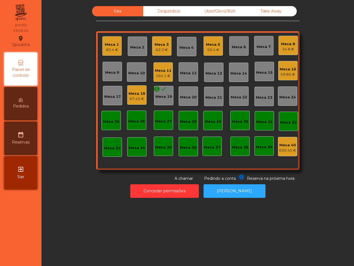
click at [283, 45] on div "Mesa 8" at bounding box center [288, 44] width 14 height 6
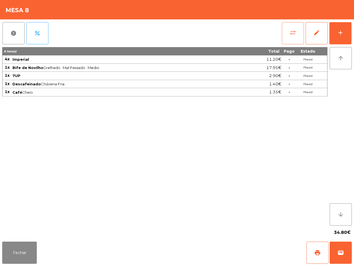
click at [292, 29] on span "sync_alt" at bounding box center [293, 32] width 7 height 7
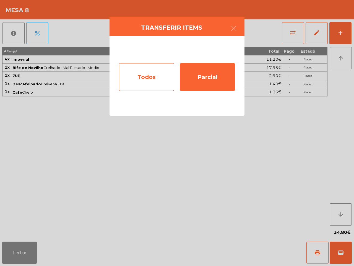
click at [145, 79] on div "Todos" at bounding box center [146, 77] width 55 height 28
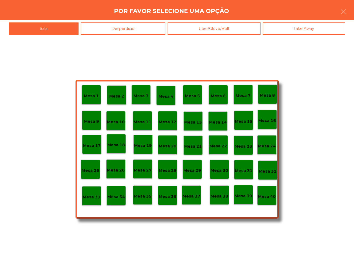
click at [271, 193] on p "Mesa 40" at bounding box center [267, 196] width 18 height 6
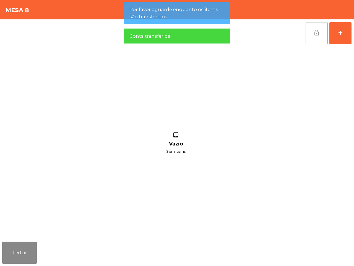
click at [314, 34] on span "lock_open" at bounding box center [317, 32] width 7 height 7
click at [21, 248] on button "Fechar" at bounding box center [19, 252] width 35 height 22
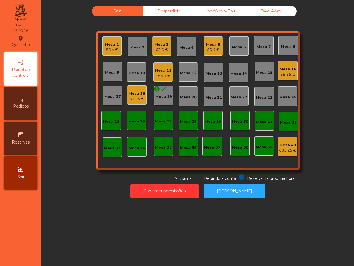
click at [286, 71] on div "Mesa 16" at bounding box center [288, 69] width 17 height 6
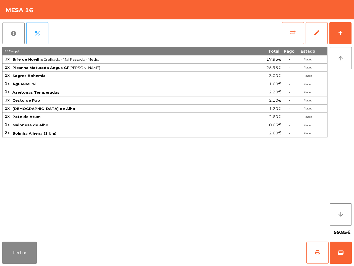
click at [290, 34] on span "sync_alt" at bounding box center [293, 32] width 7 height 7
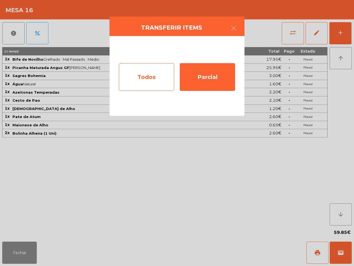
click at [147, 81] on div "Todos" at bounding box center [146, 77] width 55 height 28
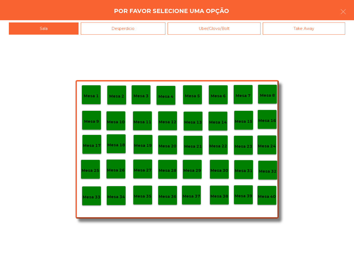
click at [268, 196] on p "Mesa 40" at bounding box center [267, 196] width 18 height 6
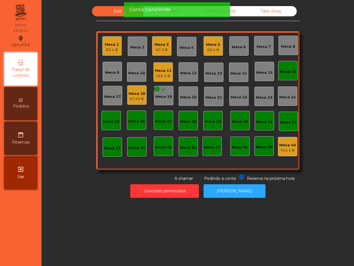
click at [291, 75] on div "Mesa 16" at bounding box center [288, 70] width 19 height 19
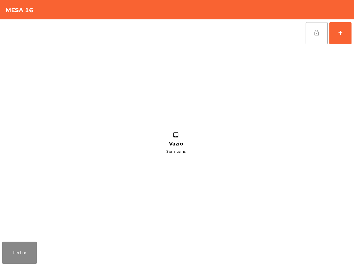
click at [314, 32] on button "lock_open" at bounding box center [317, 33] width 22 height 22
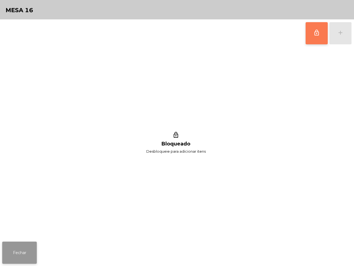
click at [20, 256] on button "Fechar" at bounding box center [19, 252] width 35 height 22
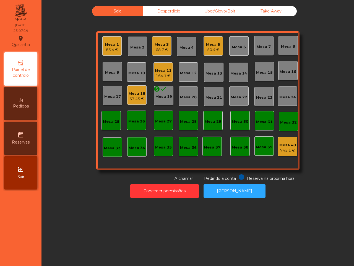
click at [207, 43] on div "Mesa 5" at bounding box center [213, 45] width 14 height 6
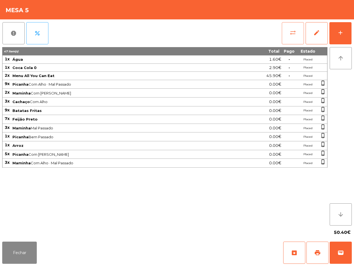
click at [289, 39] on button "sync_alt" at bounding box center [293, 33] width 22 height 22
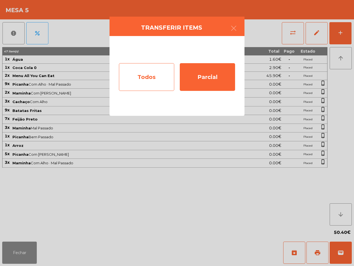
click at [154, 66] on div "Todos" at bounding box center [146, 77] width 55 height 28
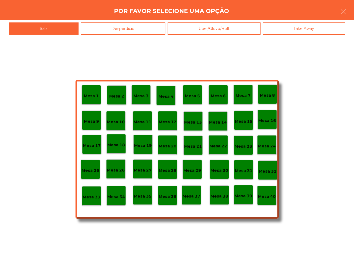
click at [272, 194] on p "Mesa 40" at bounding box center [267, 196] width 18 height 6
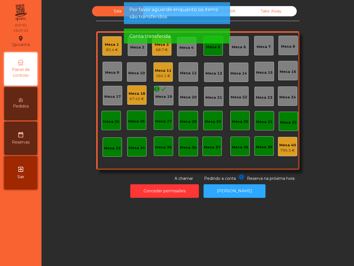
click at [213, 45] on app-alert "Por favor aguarde enquanto os items são transferidos Conta transferida" at bounding box center [177, 25] width 106 height 46
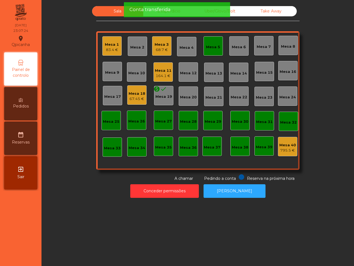
click at [212, 49] on div "Mesa 5" at bounding box center [213, 47] width 14 height 6
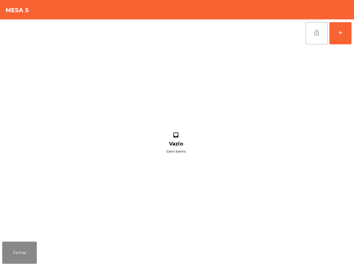
click at [322, 29] on button "lock_open" at bounding box center [317, 33] width 22 height 22
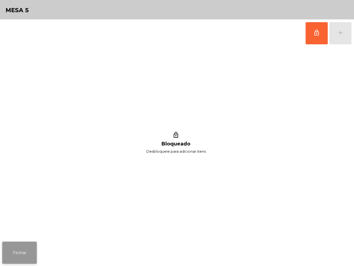
click at [30, 254] on button "Fechar" at bounding box center [19, 252] width 35 height 22
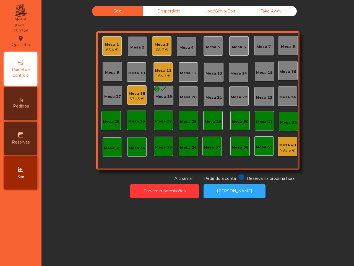
click at [156, 68] on div "Mesa 11" at bounding box center [163, 71] width 17 height 6
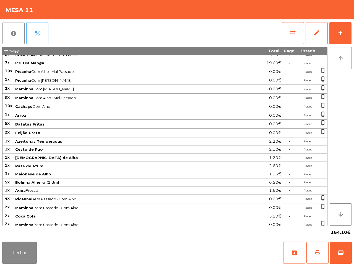
scroll to position [19, 0]
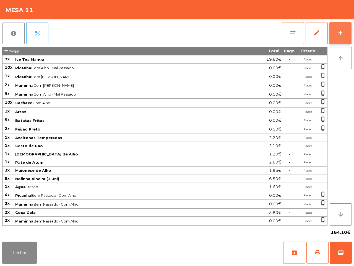
click at [337, 28] on button "add" at bounding box center [341, 33] width 22 height 22
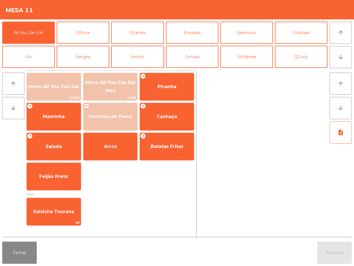
scroll to position [22, 0]
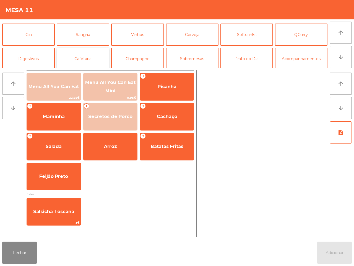
click at [100, 48] on button "Cafetaria" at bounding box center [83, 59] width 53 height 22
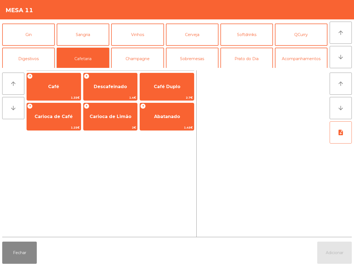
scroll to position [48, 0]
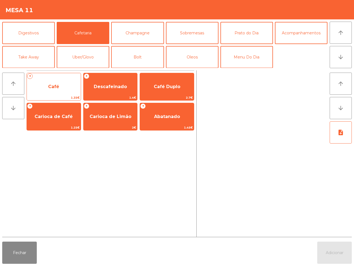
click at [55, 79] on span "Café" at bounding box center [54, 86] width 54 height 15
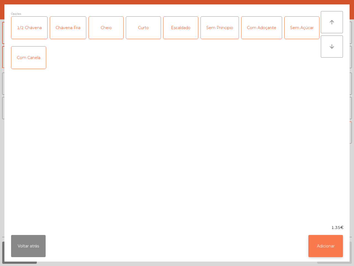
click at [329, 253] on button "Adicionar" at bounding box center [326, 246] width 35 height 22
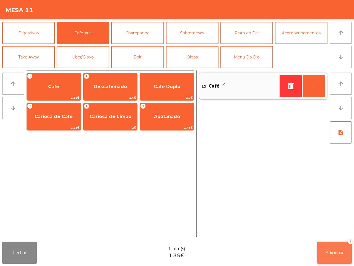
click at [332, 249] on button "Adicionar 1" at bounding box center [335, 252] width 35 height 22
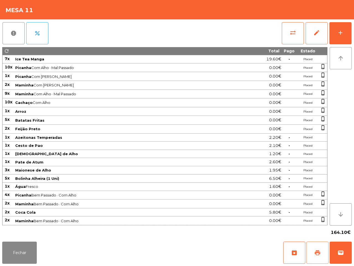
click at [312, 253] on button "print" at bounding box center [318, 252] width 22 height 22
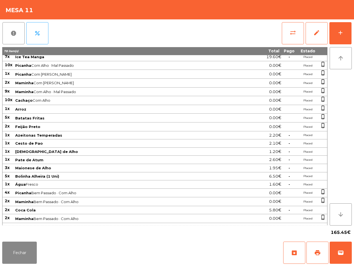
click at [48, 253] on div "Fechar archive print wallet" at bounding box center [177, 252] width 354 height 27
click at [25, 247] on button "Fechar" at bounding box center [19, 252] width 35 height 22
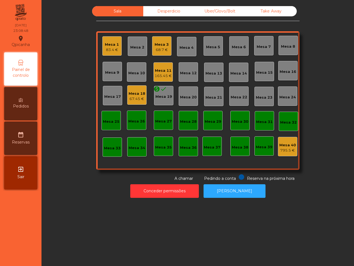
click at [157, 46] on div "Mesa 3" at bounding box center [162, 45] width 14 height 6
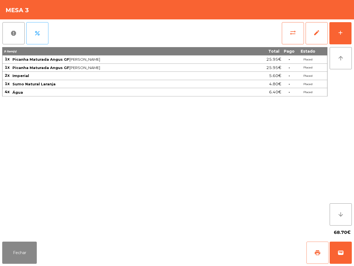
click at [322, 254] on button "print" at bounding box center [318, 252] width 22 height 22
click at [27, 251] on button "Fechar" at bounding box center [19, 252] width 35 height 22
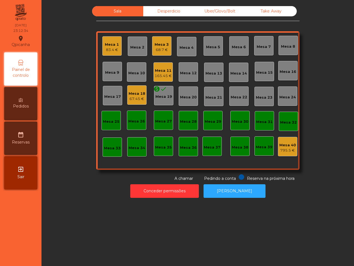
click at [29, 248] on nav "Qpicanha location_on [DATE] 23:12:34 Painel de controlo Pedidos date_range Rese…" at bounding box center [21, 133] width 42 height 266
click at [173, 85] on div "Mesa 1 83.4 € Mesa 2 Mesa 3 4.5 € Mesa 4 Mesa 5 Mesa 6 Mesa 7 Mesa 8 Mesa 9 Mes…" at bounding box center [198, 100] width 204 height 138
click at [106, 49] on div "83.4 €" at bounding box center [112, 50] width 14 height 6
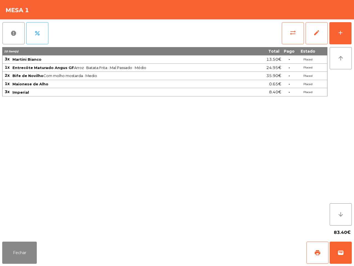
click at [160, 92] on span "Imperial" at bounding box center [132, 92] width 241 height 4
click at [287, 33] on button "sync_alt" at bounding box center [293, 33] width 22 height 22
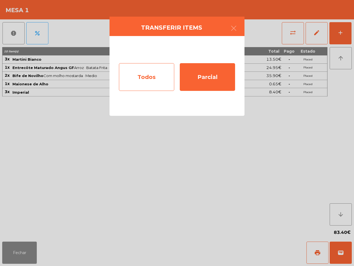
click at [165, 68] on div "Todos" at bounding box center [146, 77] width 55 height 28
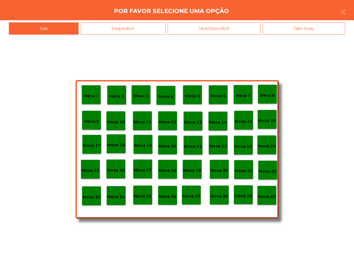
click at [268, 195] on p "Mesa 40" at bounding box center [267, 196] width 18 height 6
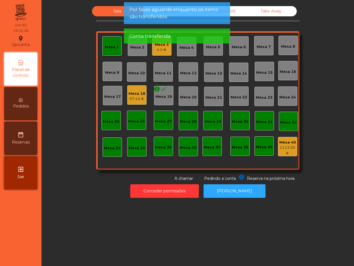
click at [113, 46] on div "Mesa 1" at bounding box center [112, 47] width 14 height 6
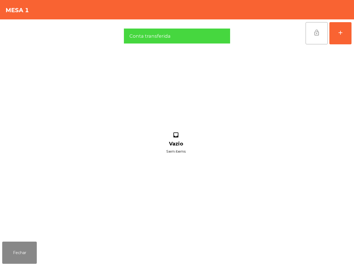
click at [319, 36] on button "lock_open" at bounding box center [317, 33] width 22 height 22
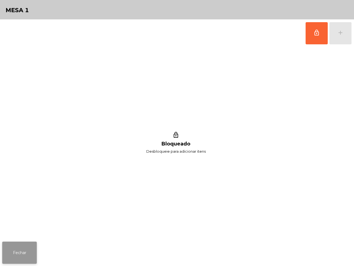
click at [27, 247] on button "Fechar" at bounding box center [19, 252] width 35 height 22
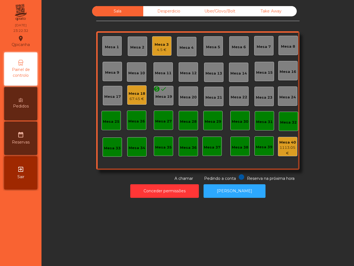
click at [157, 50] on div "4.5 €" at bounding box center [162, 50] width 14 height 6
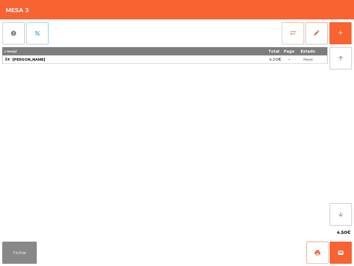
click at [292, 37] on button "sync_alt" at bounding box center [293, 33] width 22 height 22
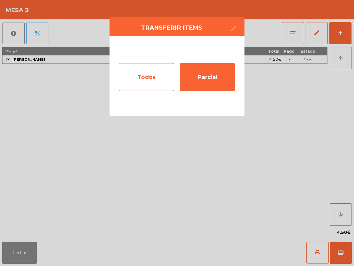
click at [156, 84] on div "Todos" at bounding box center [146, 77] width 55 height 28
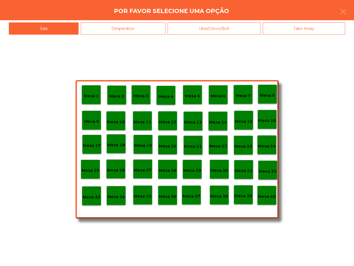
click at [271, 197] on p "Mesa 40" at bounding box center [267, 196] width 18 height 6
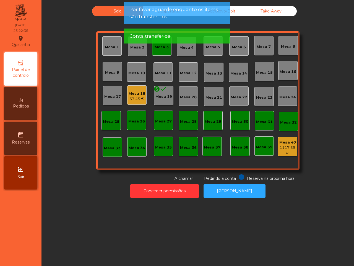
click at [156, 51] on div "Mesa 3" at bounding box center [161, 45] width 19 height 19
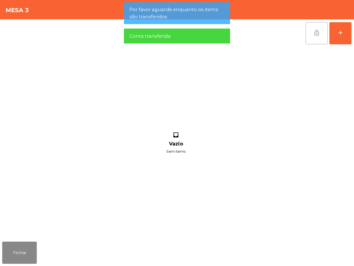
click at [319, 37] on button "lock_open" at bounding box center [317, 33] width 22 height 22
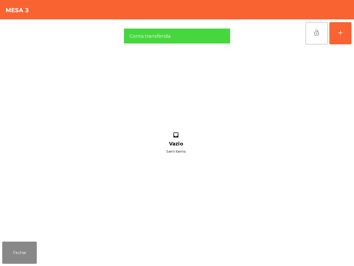
click at [12, 265] on div "Fechar" at bounding box center [177, 252] width 354 height 27
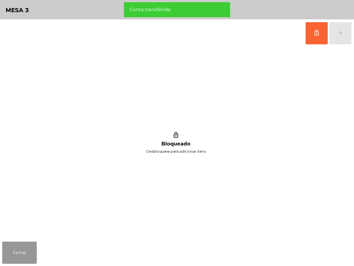
click at [15, 256] on button "Fechar" at bounding box center [19, 252] width 35 height 22
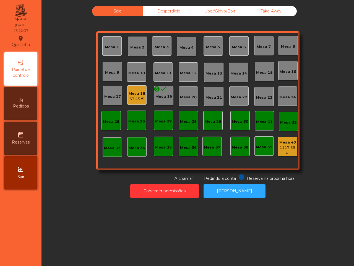
click at [140, 91] on div "Mesa 18" at bounding box center [137, 94] width 17 height 6
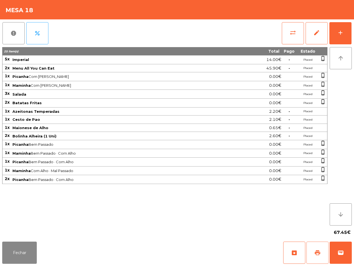
click at [320, 251] on span "print" at bounding box center [318, 252] width 7 height 7
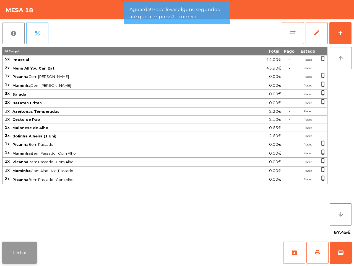
click at [28, 250] on button "Fechar" at bounding box center [19, 252] width 35 height 22
